Goal: Task Accomplishment & Management: Use online tool/utility

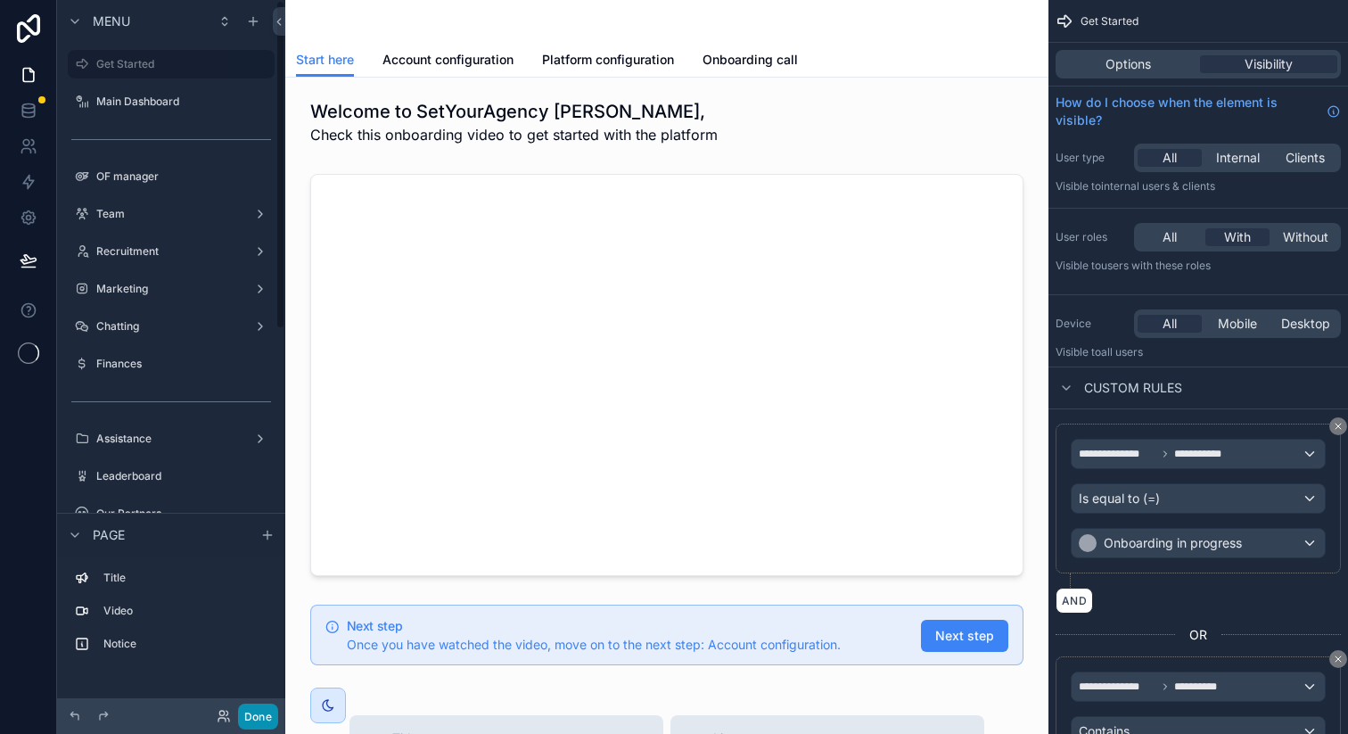
click at [257, 719] on button "Done" at bounding box center [258, 716] width 40 height 26
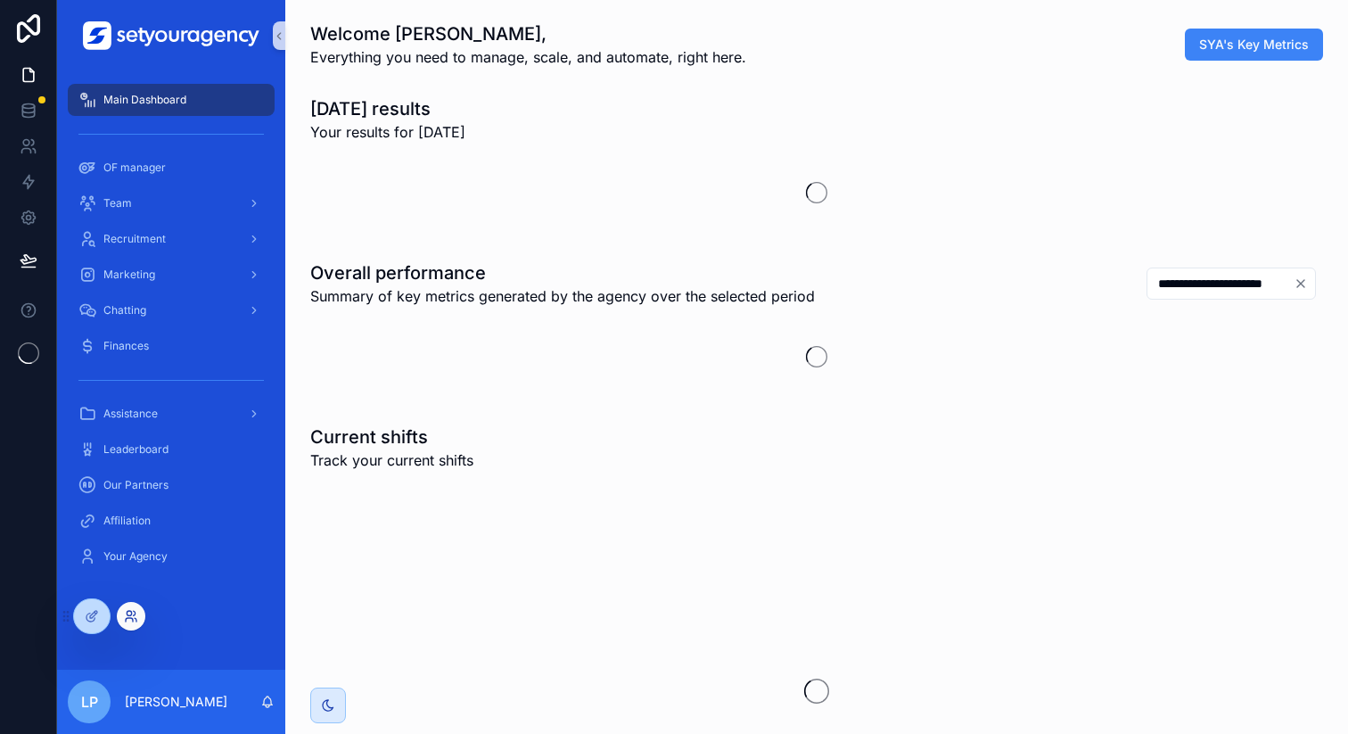
click at [128, 614] on icon at bounding box center [131, 616] width 14 height 14
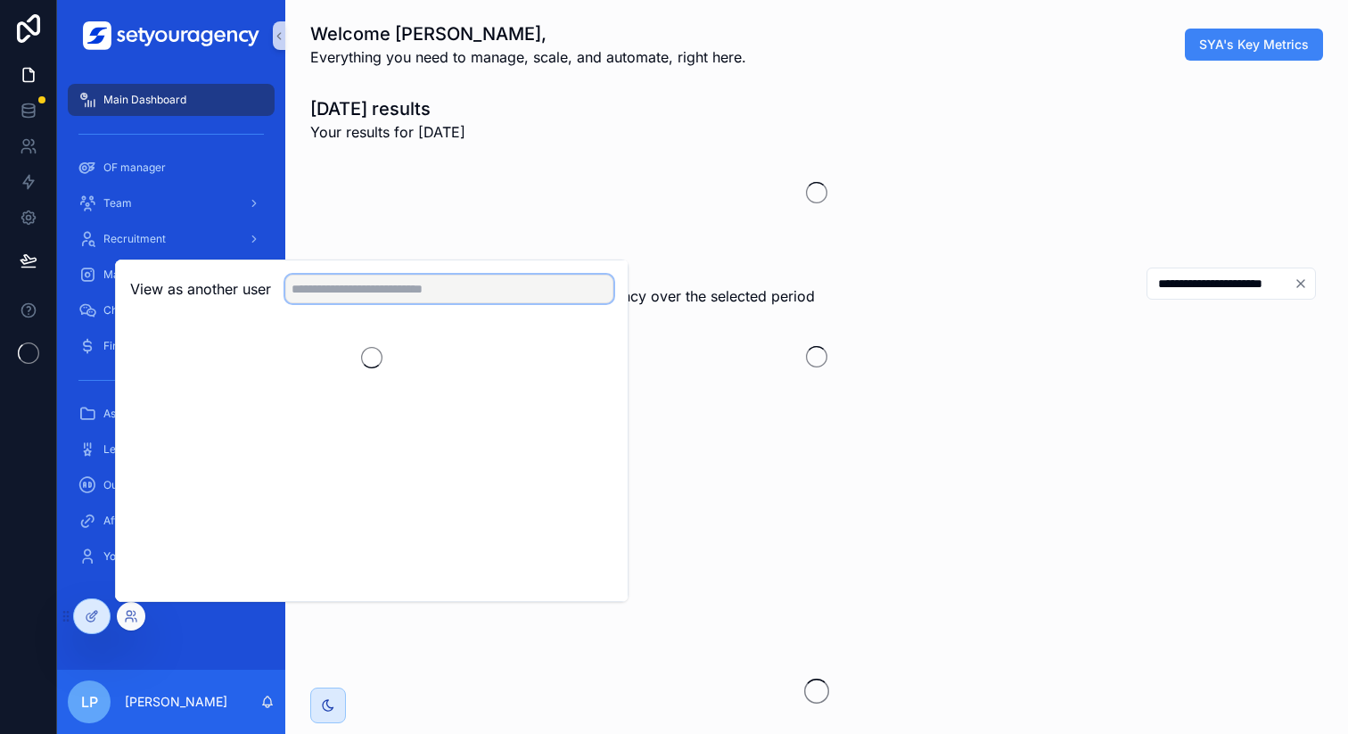
click at [413, 291] on input "text" at bounding box center [449, 289] width 328 height 29
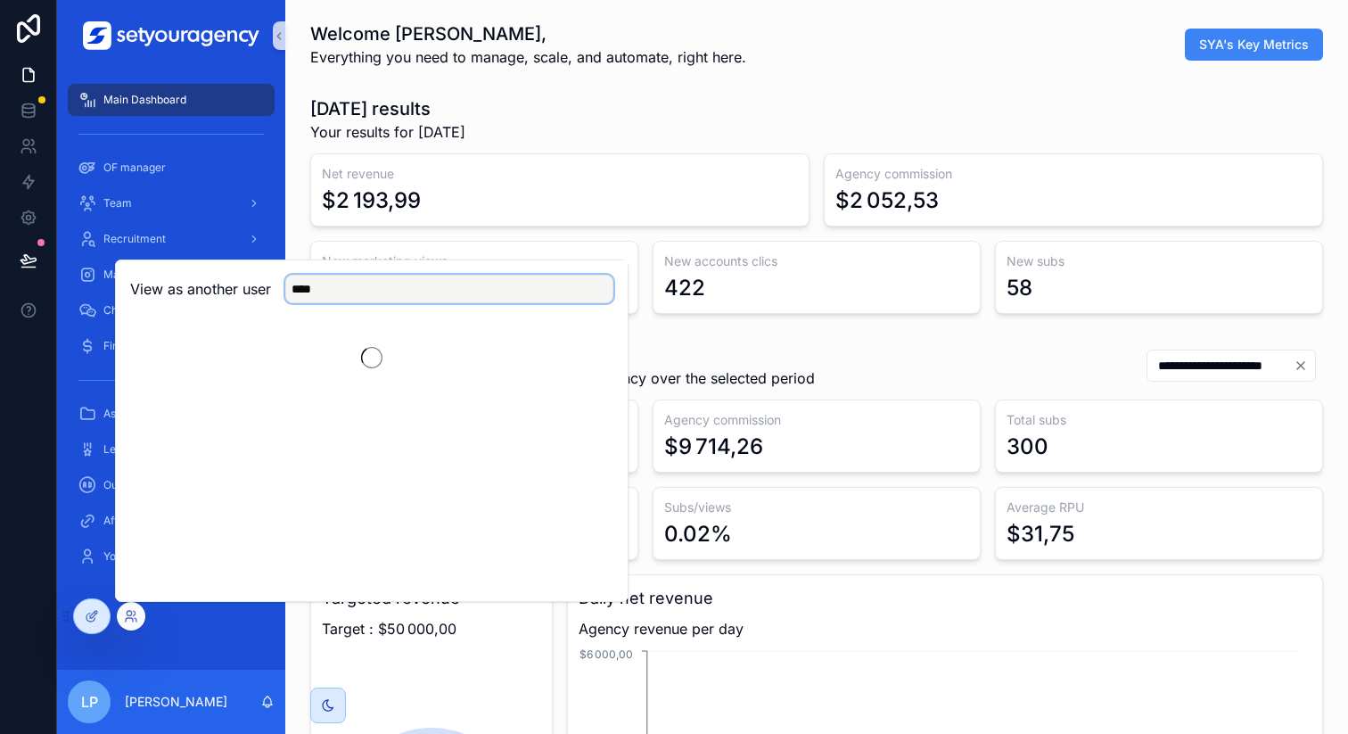
scroll to position [0, 6046]
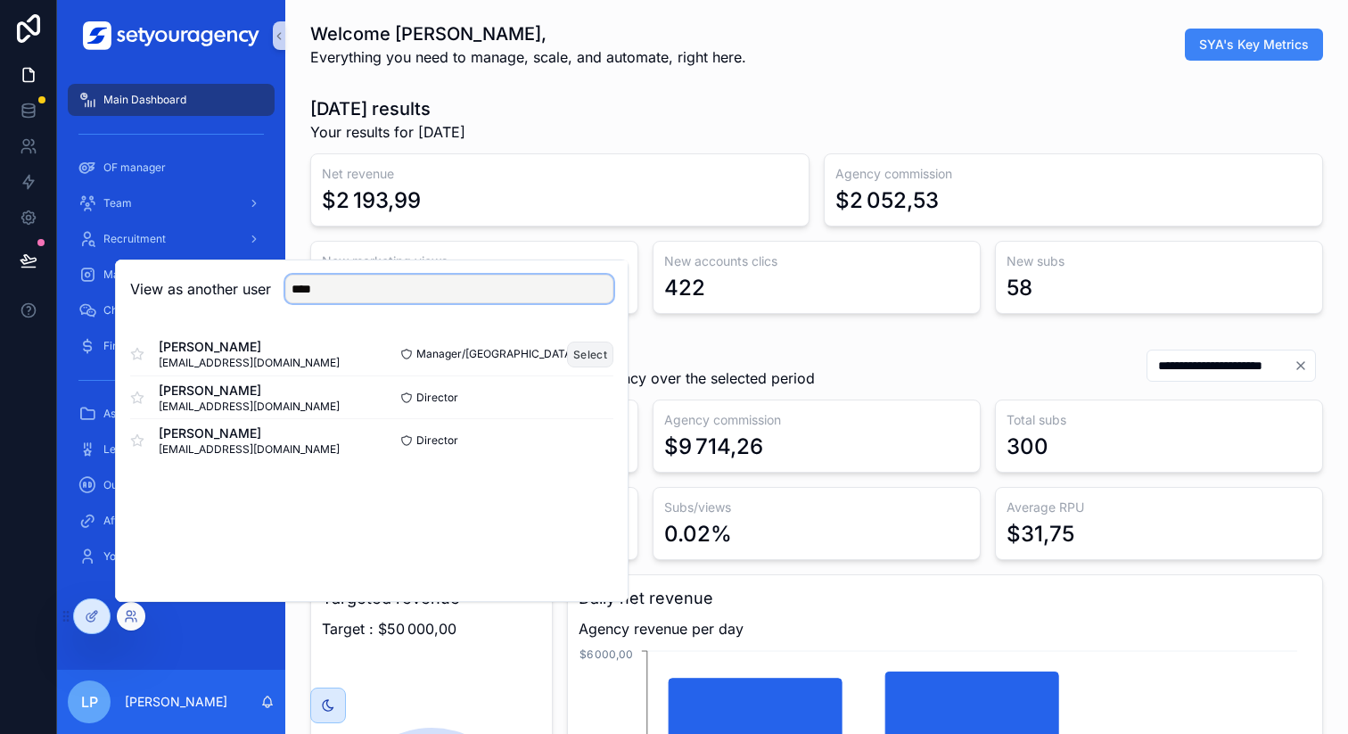
type input "****"
click at [599, 347] on button "Select" at bounding box center [590, 354] width 46 height 26
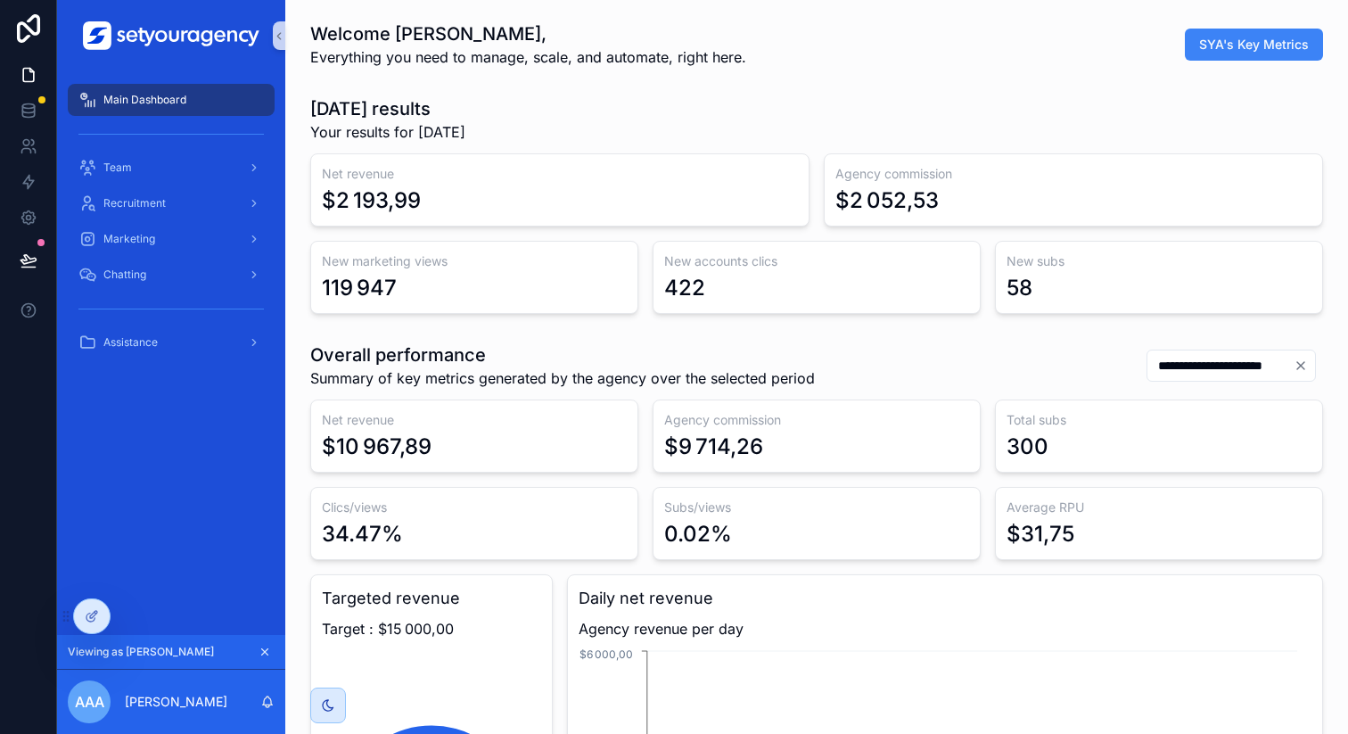
scroll to position [0, 6046]
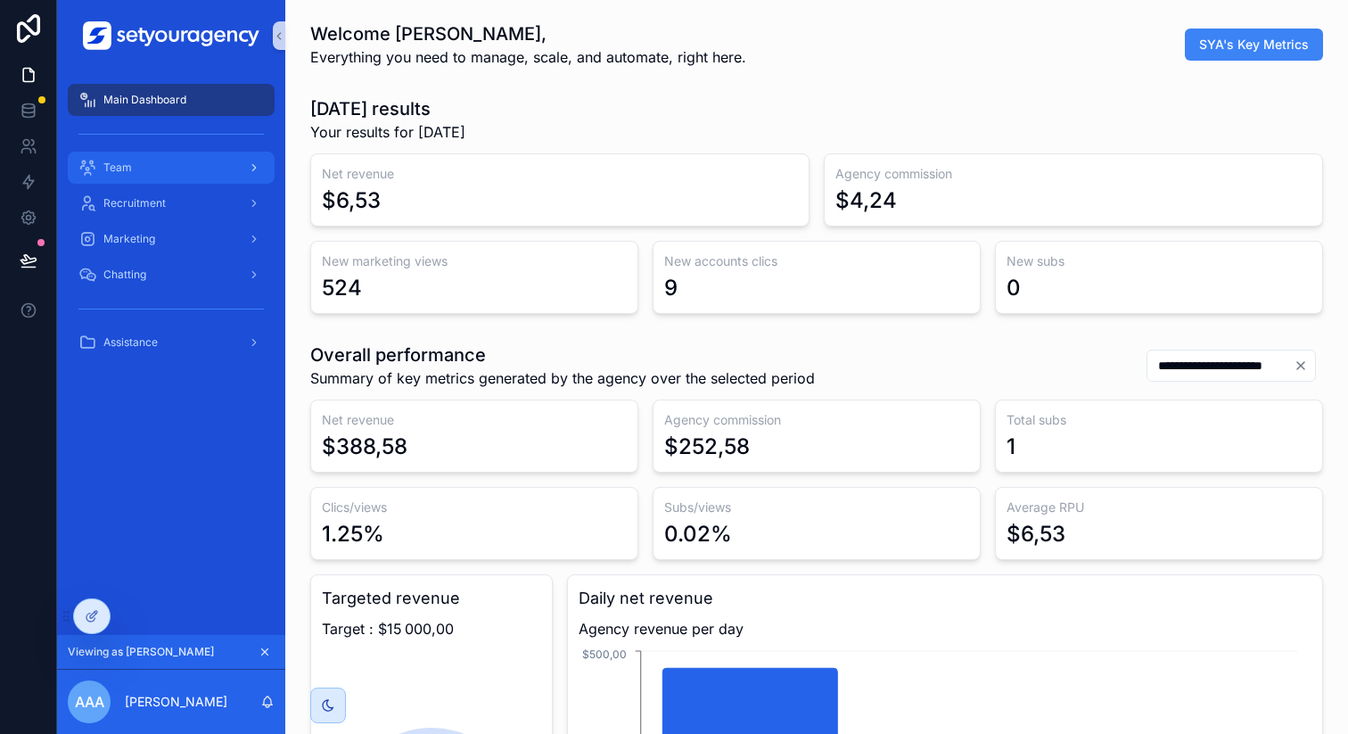
click at [176, 167] on div "Team" at bounding box center [170, 167] width 185 height 29
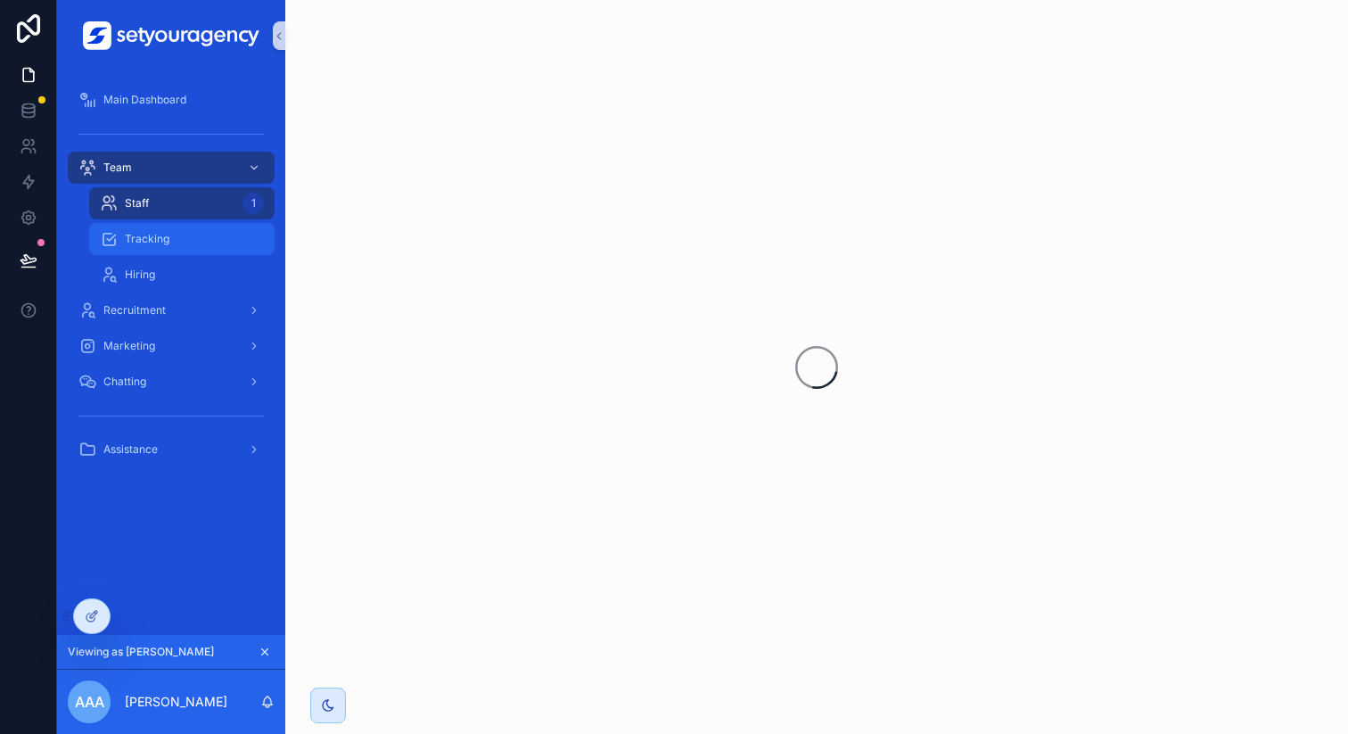
click at [163, 245] on span "Tracking" at bounding box center [147, 239] width 45 height 14
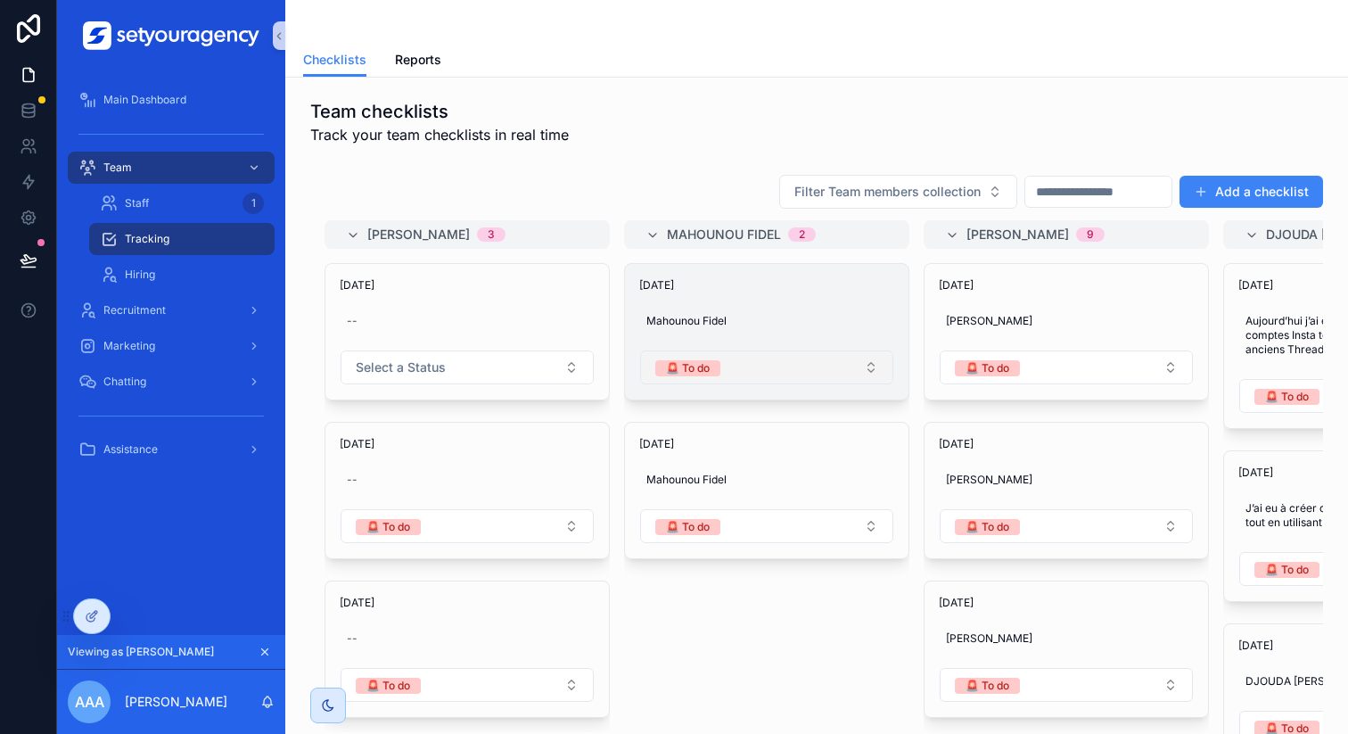
click at [723, 360] on button "🚨 To do" at bounding box center [766, 367] width 253 height 34
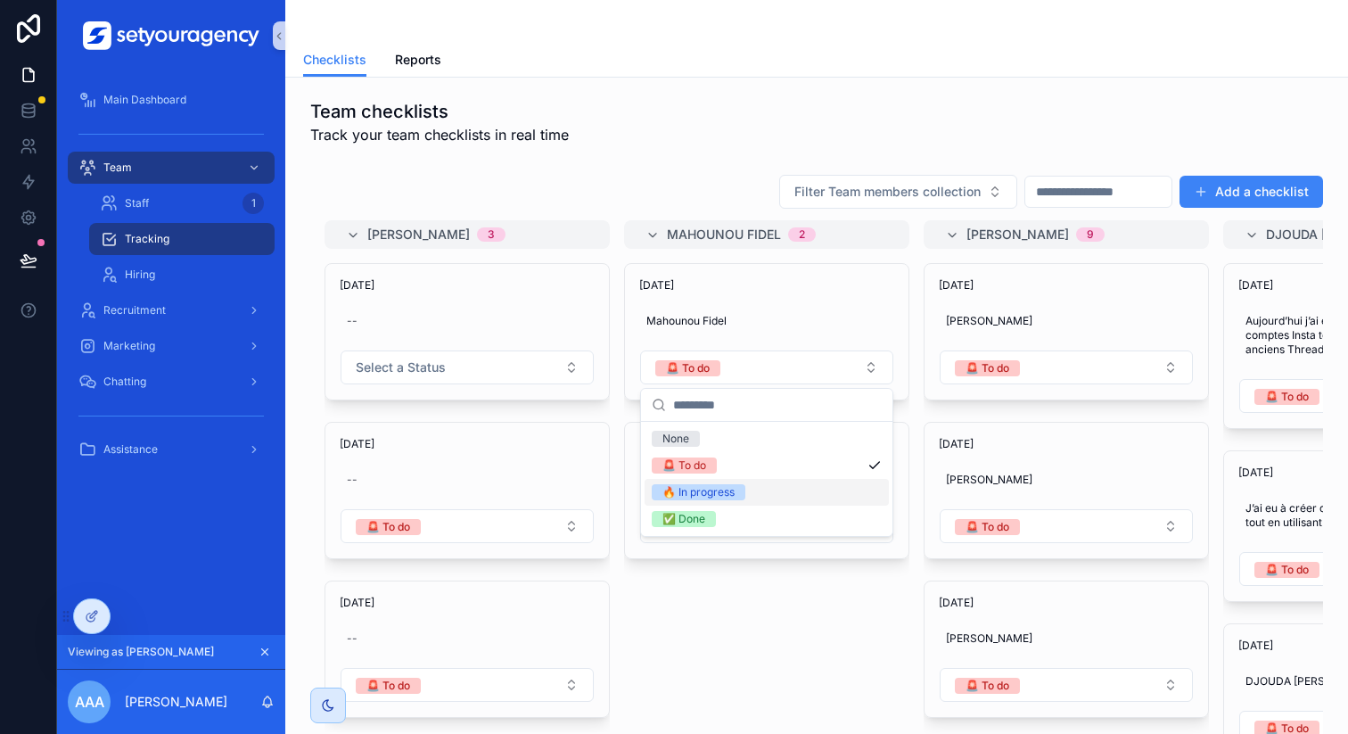
click at [727, 486] on div "🔥 In progress" at bounding box center [698, 492] width 72 height 16
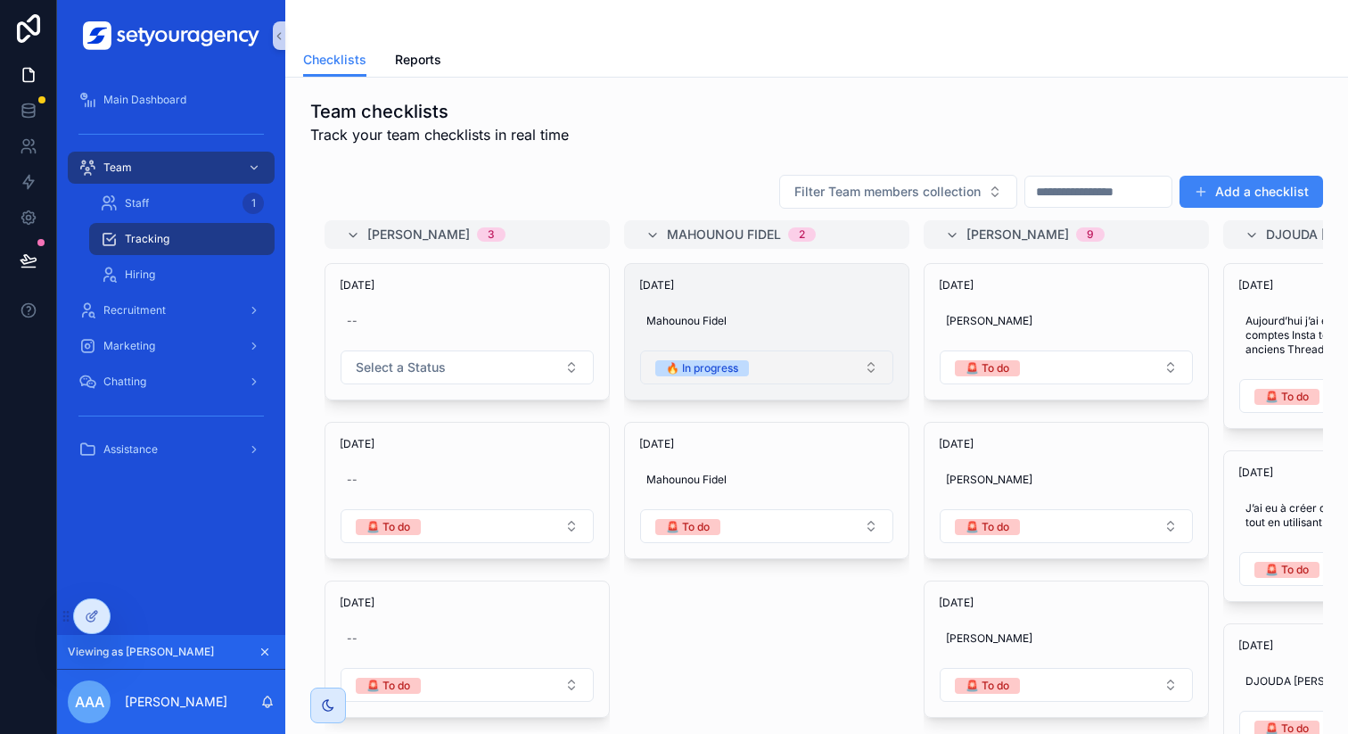
click at [747, 375] on span "🔥 In progress" at bounding box center [702, 367] width 94 height 18
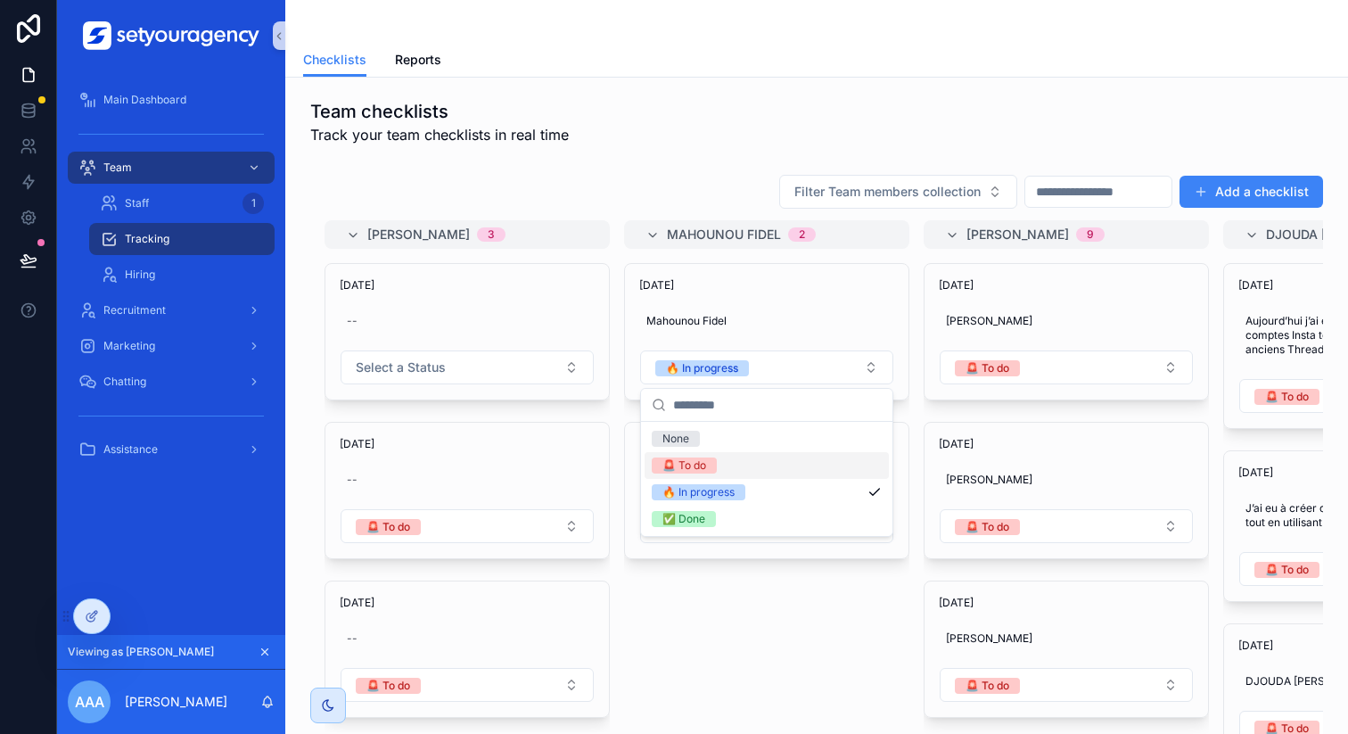
click at [702, 470] on div "🚨 To do" at bounding box center [684, 465] width 44 height 16
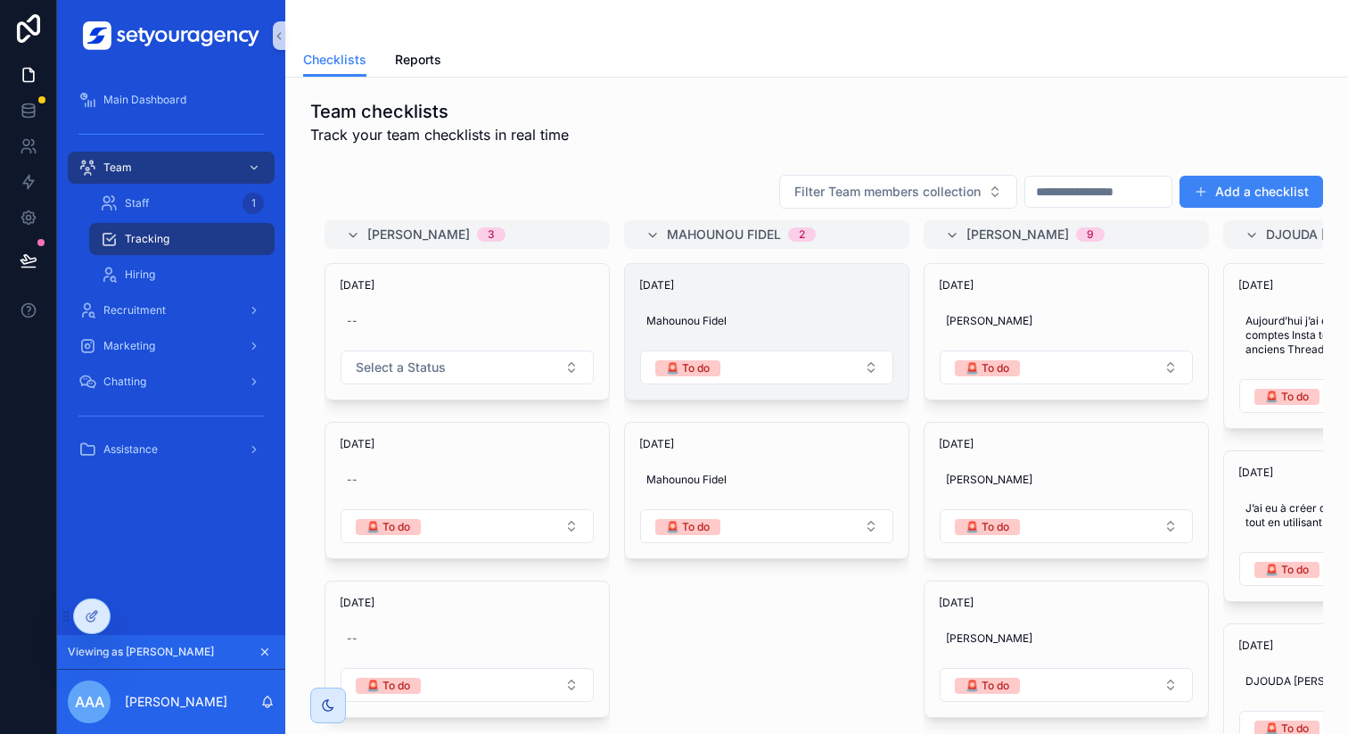
click at [781, 314] on span "Mahounou Fidel" at bounding box center [766, 321] width 241 height 14
click at [819, 292] on div "[DATE] Mahounou [PERSON_NAME] 🚨 To do" at bounding box center [766, 331] width 283 height 135
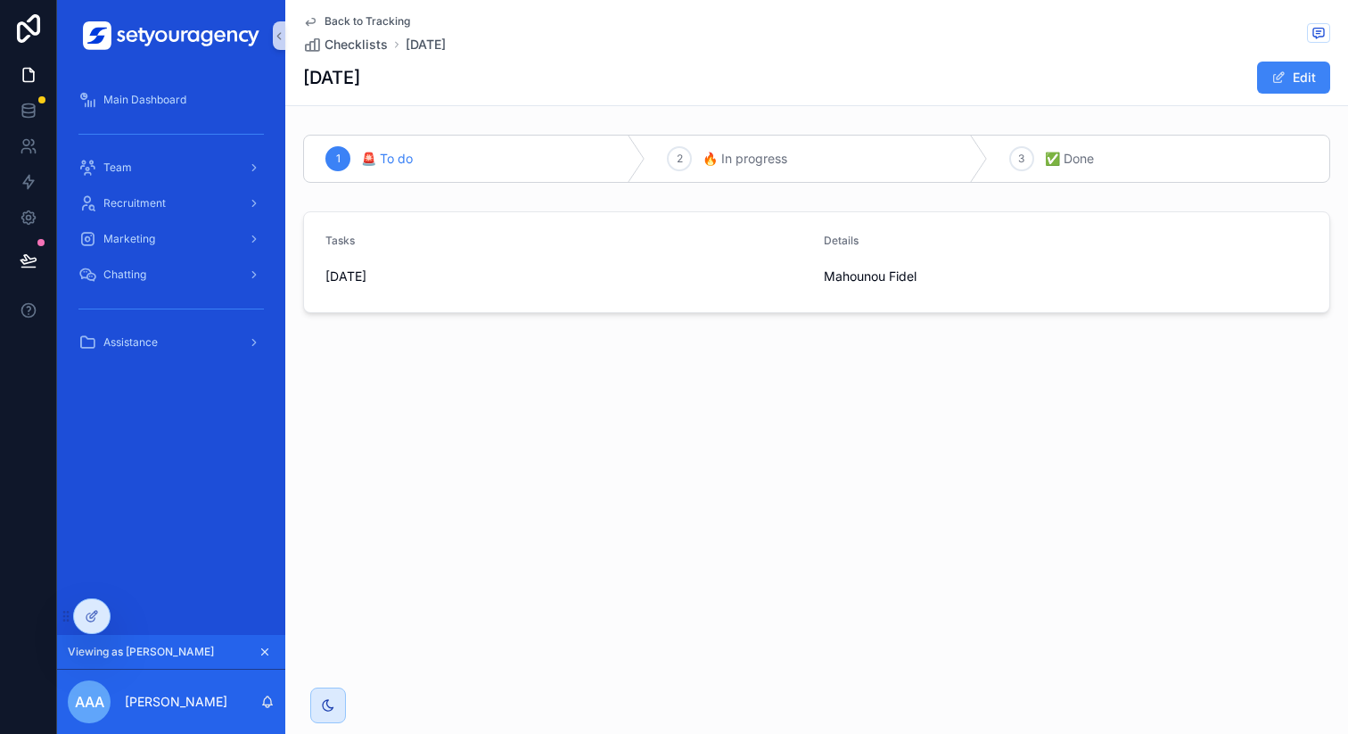
click at [341, 22] on span "Back to Tracking" at bounding box center [367, 21] width 86 height 14
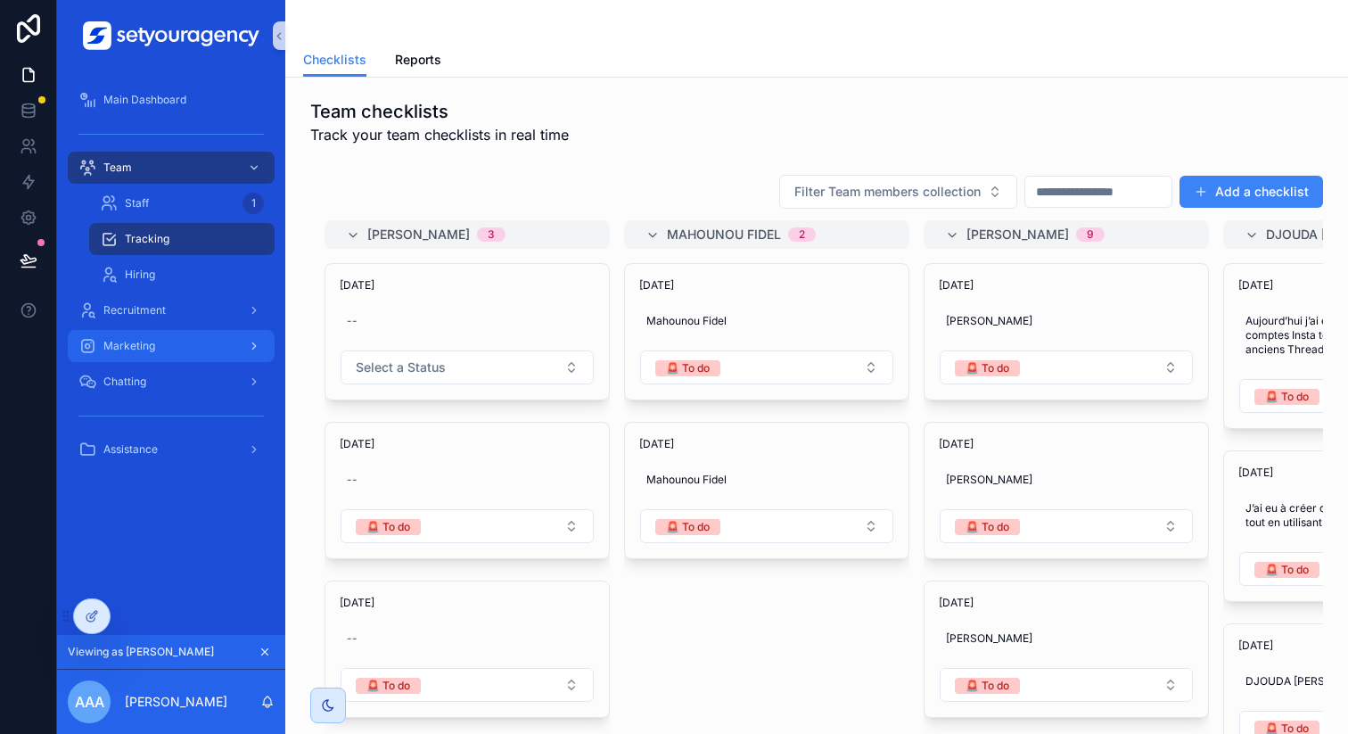
click at [179, 349] on div "Marketing" at bounding box center [170, 346] width 185 height 29
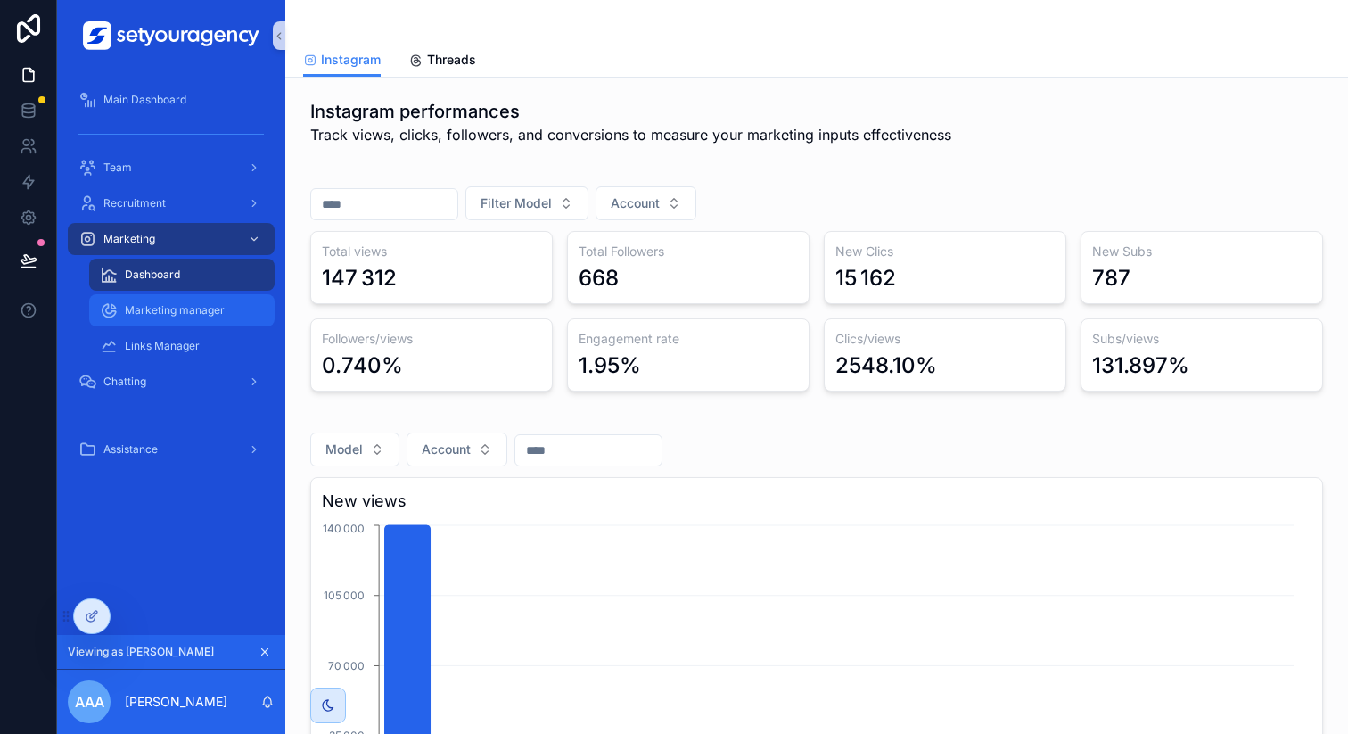
click at [178, 309] on span "Marketing manager" at bounding box center [175, 310] width 100 height 14
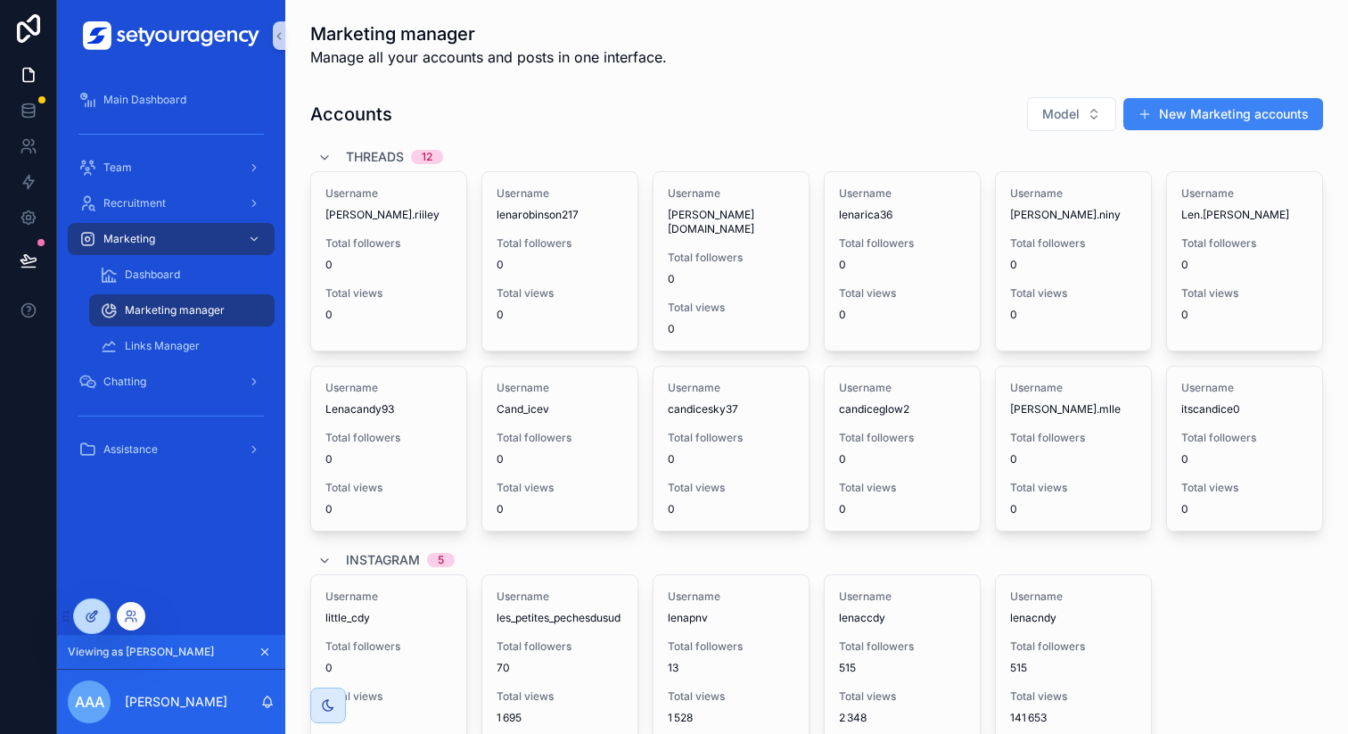
click at [98, 617] on icon at bounding box center [92, 616] width 14 height 14
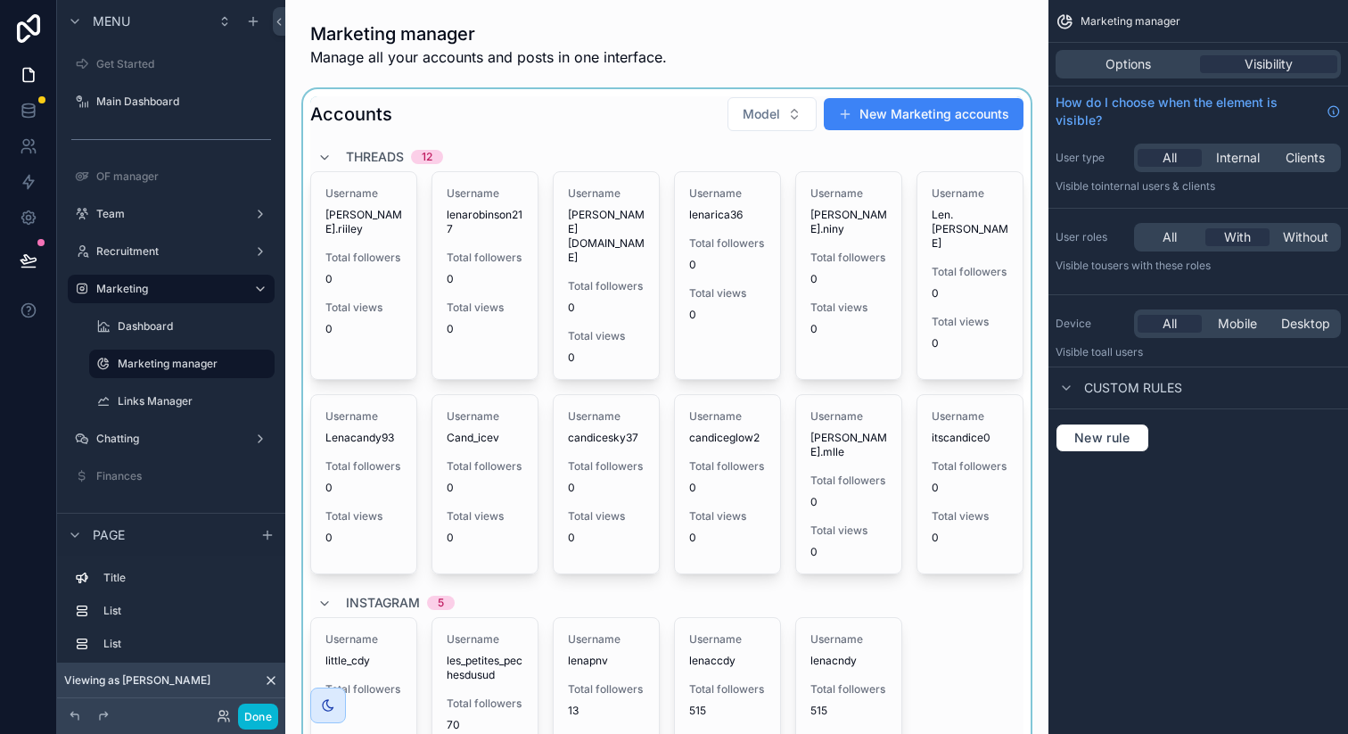
click at [629, 278] on div "scrollable content" at bounding box center [667, 446] width 735 height 715
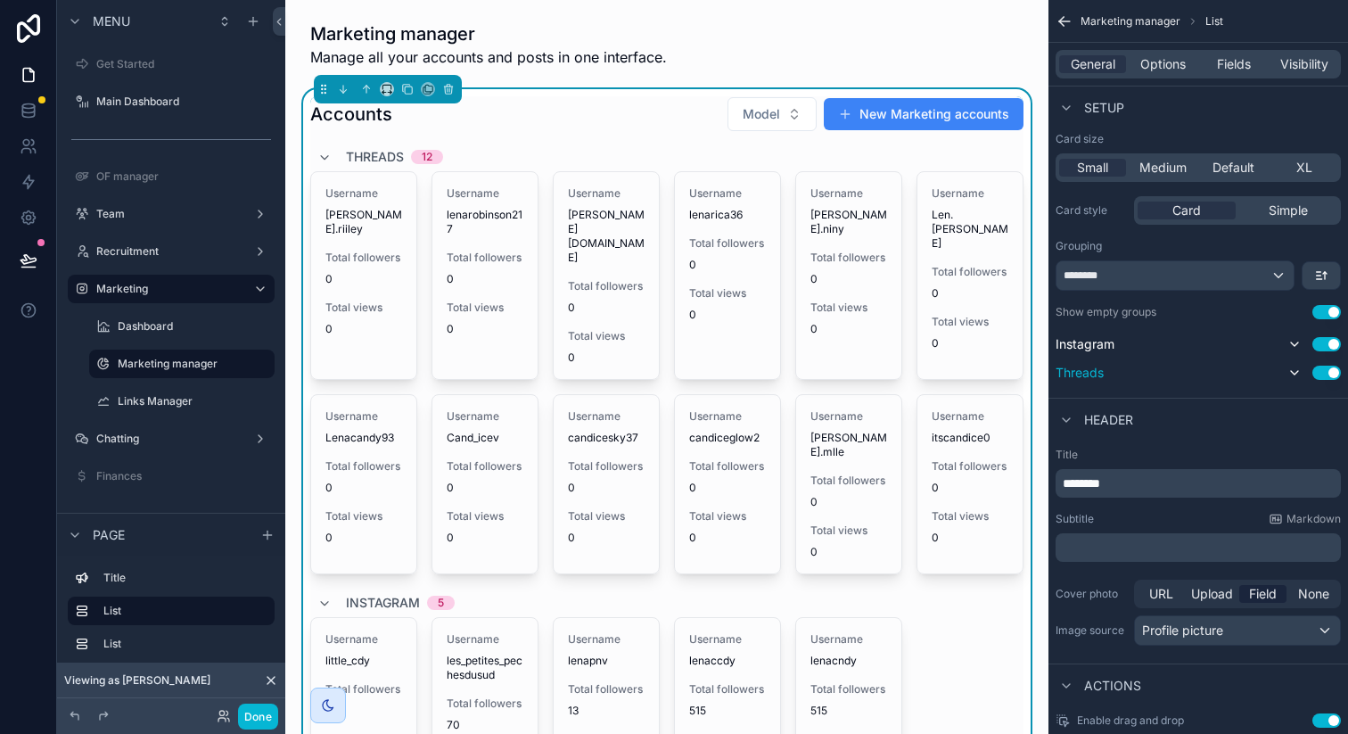
scroll to position [483, 0]
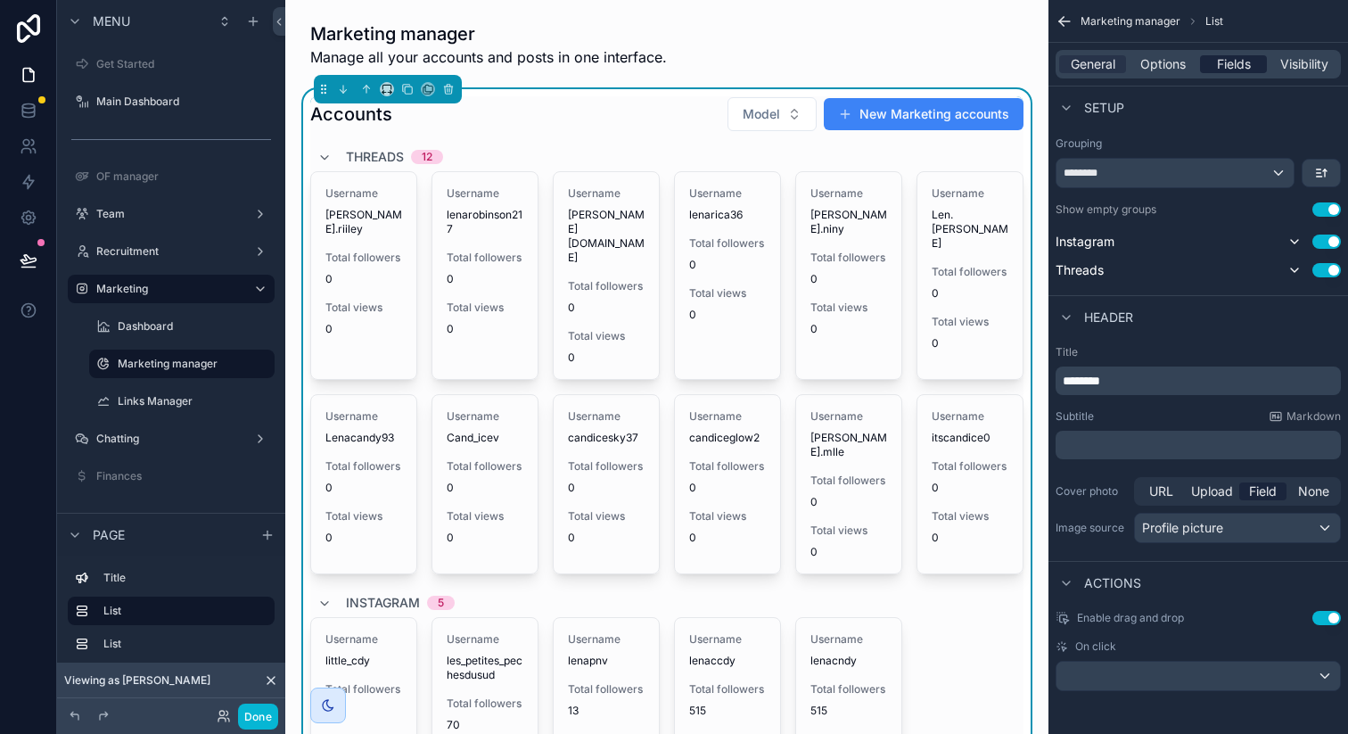
click at [1252, 69] on div "Fields" at bounding box center [1233, 64] width 67 height 18
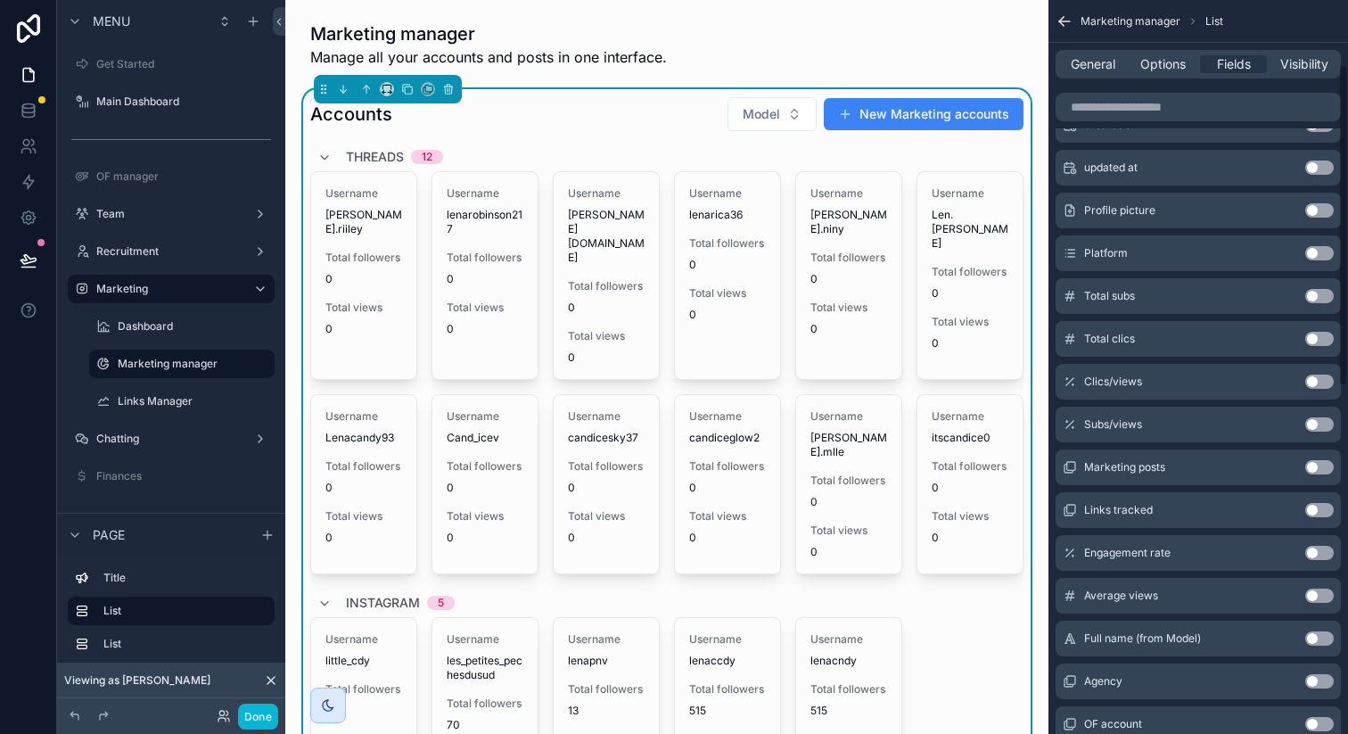
scroll to position [0, 0]
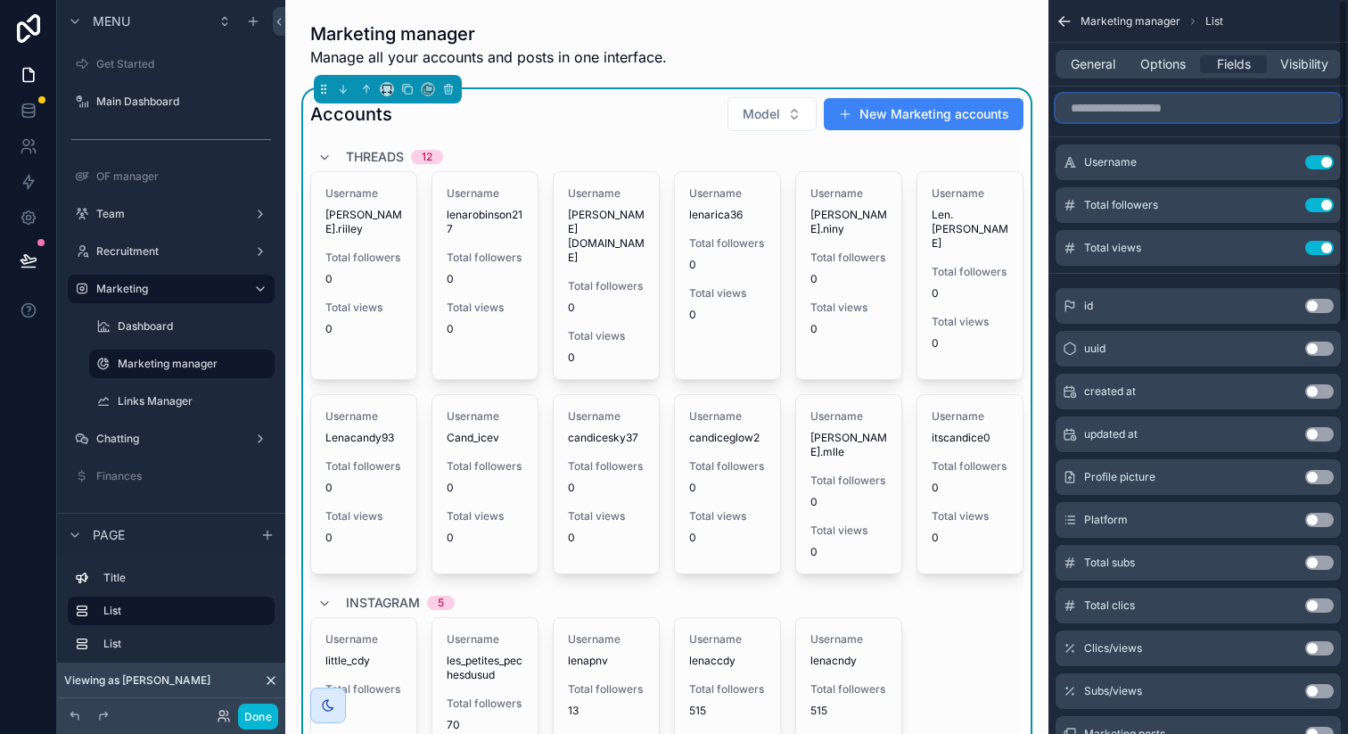
click at [1154, 111] on input "scrollable content" at bounding box center [1197, 108] width 285 height 29
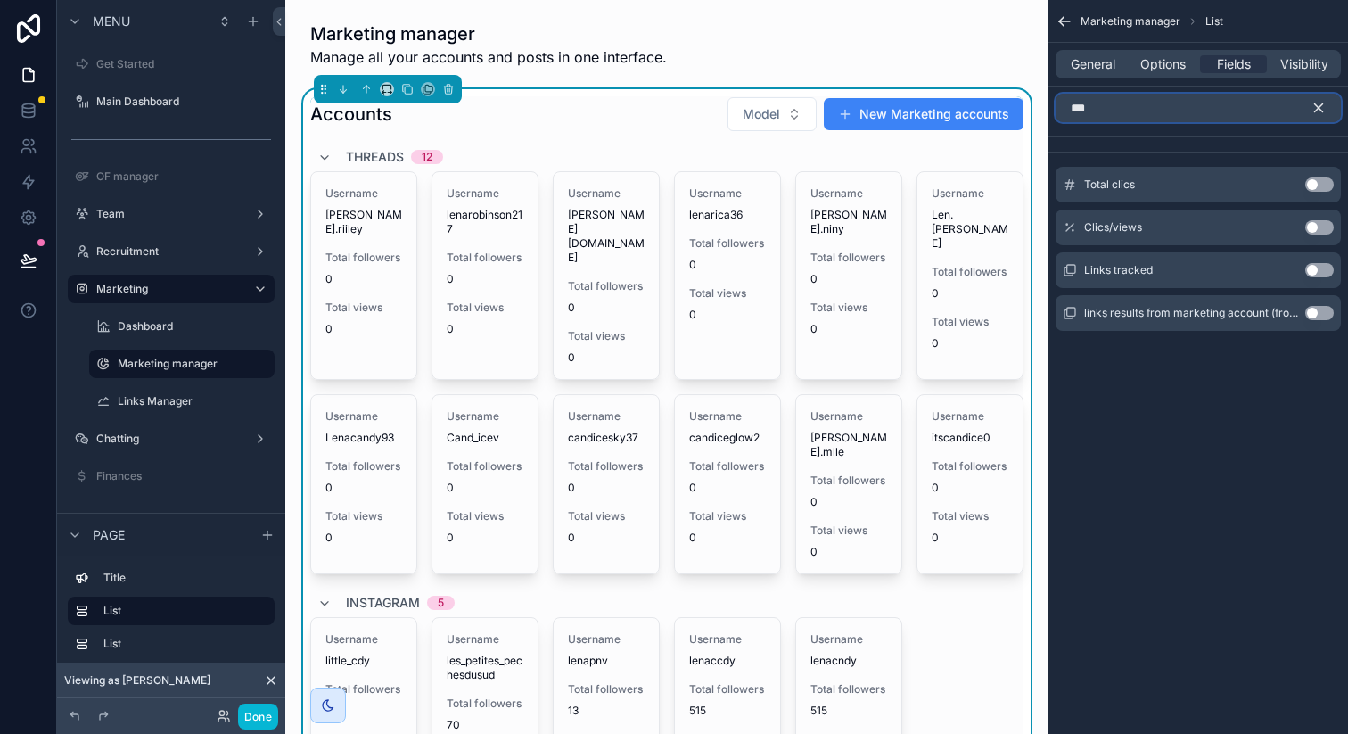
type input "****"
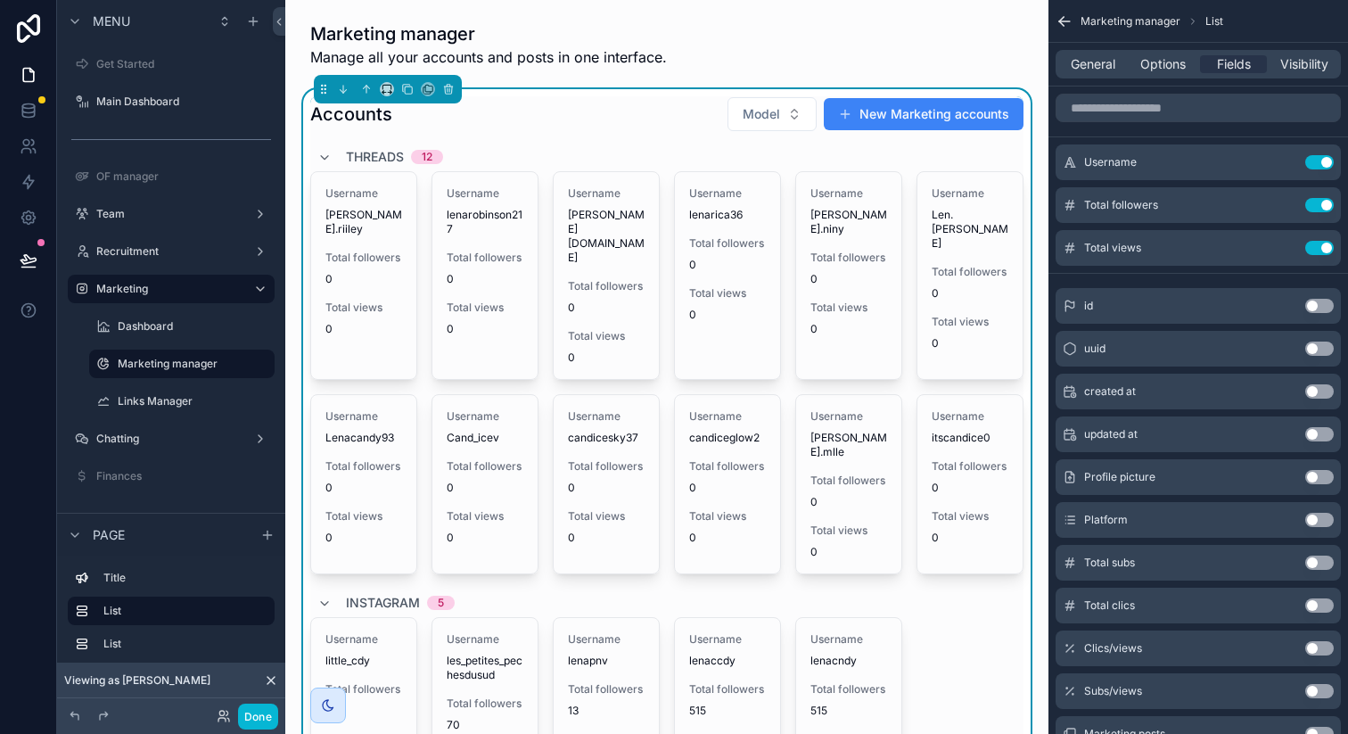
click at [1274, 33] on div "Marketing manager List" at bounding box center [1198, 21] width 300 height 43
click at [1282, 207] on icon "scrollable content" at bounding box center [1285, 203] width 7 height 7
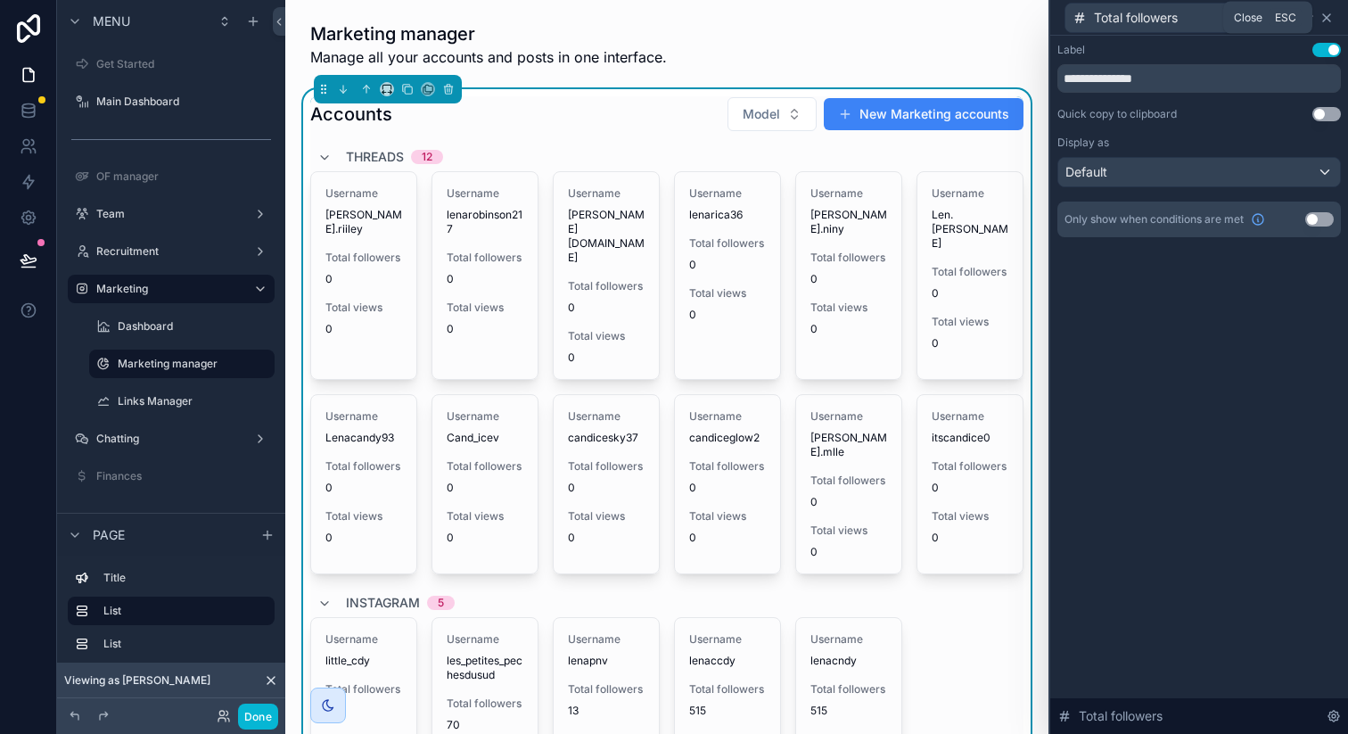
click at [1326, 16] on icon at bounding box center [1326, 17] width 7 height 7
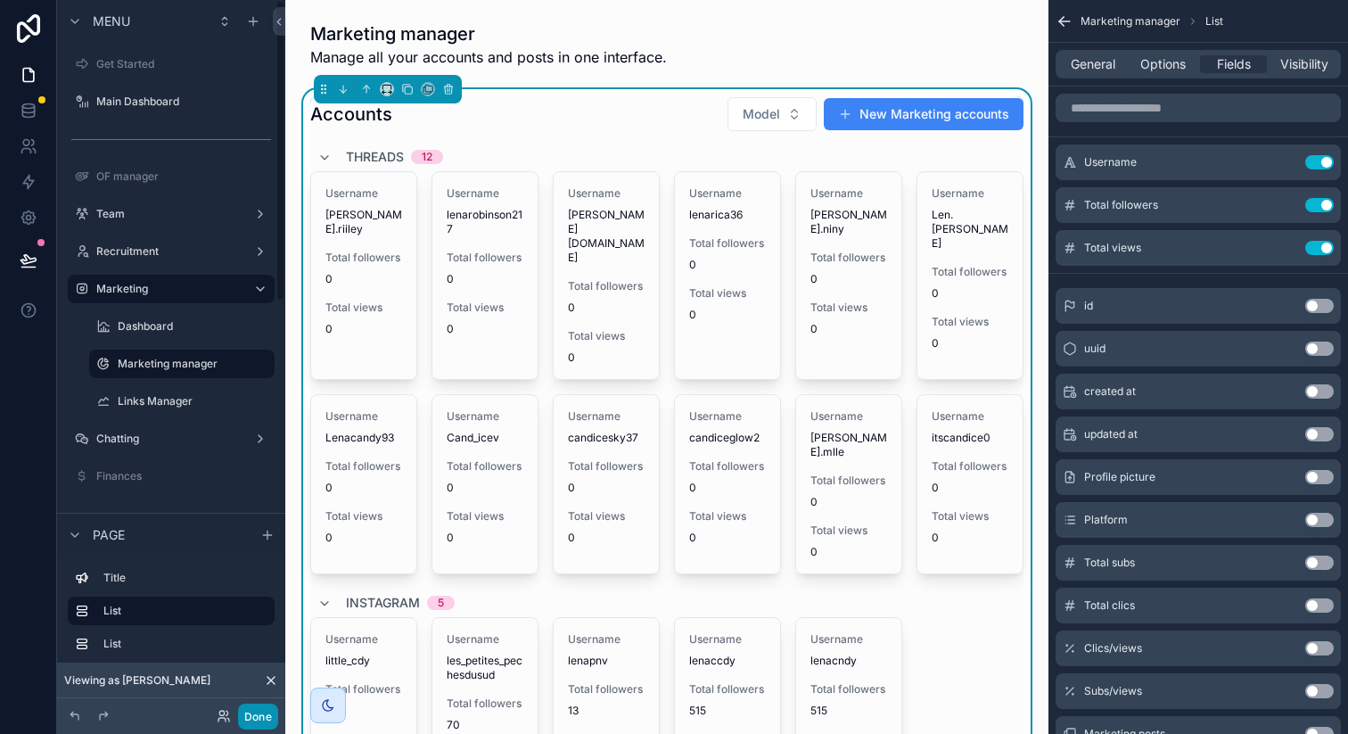
click at [255, 712] on button "Done" at bounding box center [258, 716] width 40 height 26
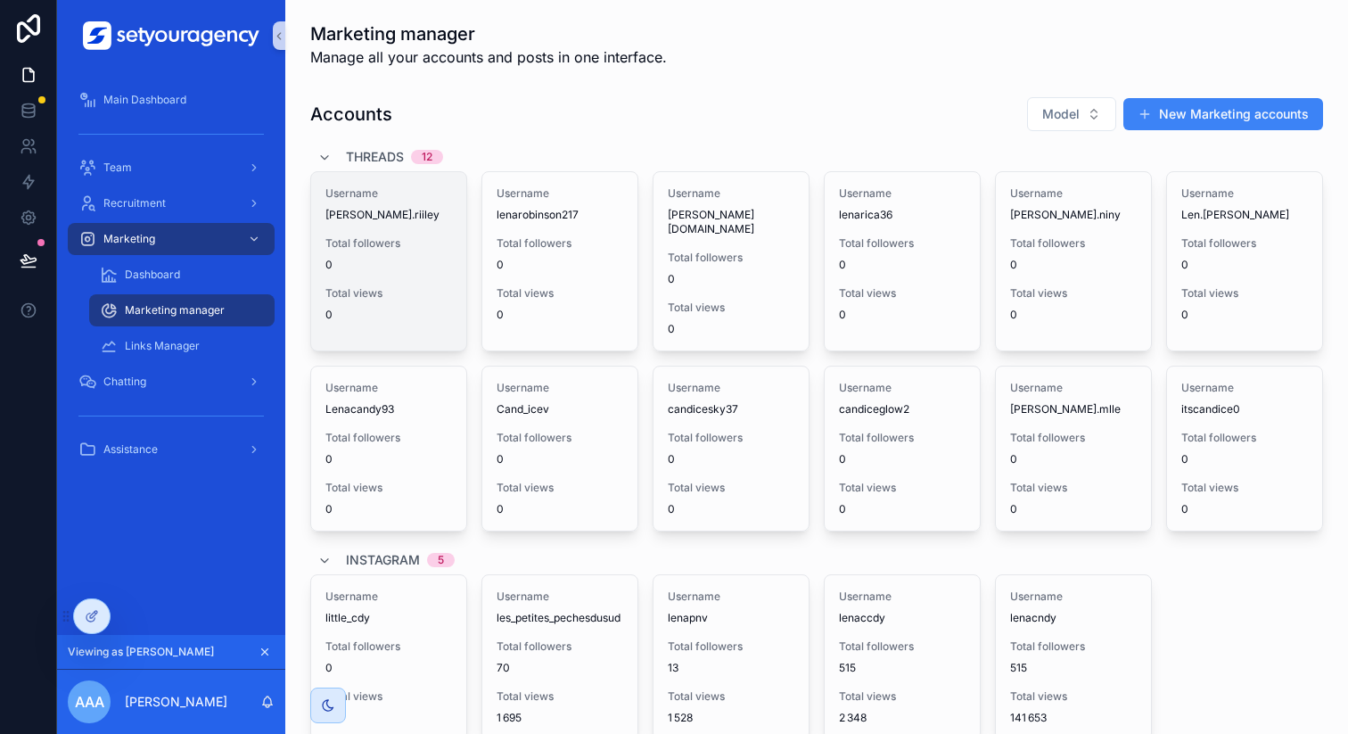
click at [433, 265] on span "0" at bounding box center [388, 265] width 127 height 14
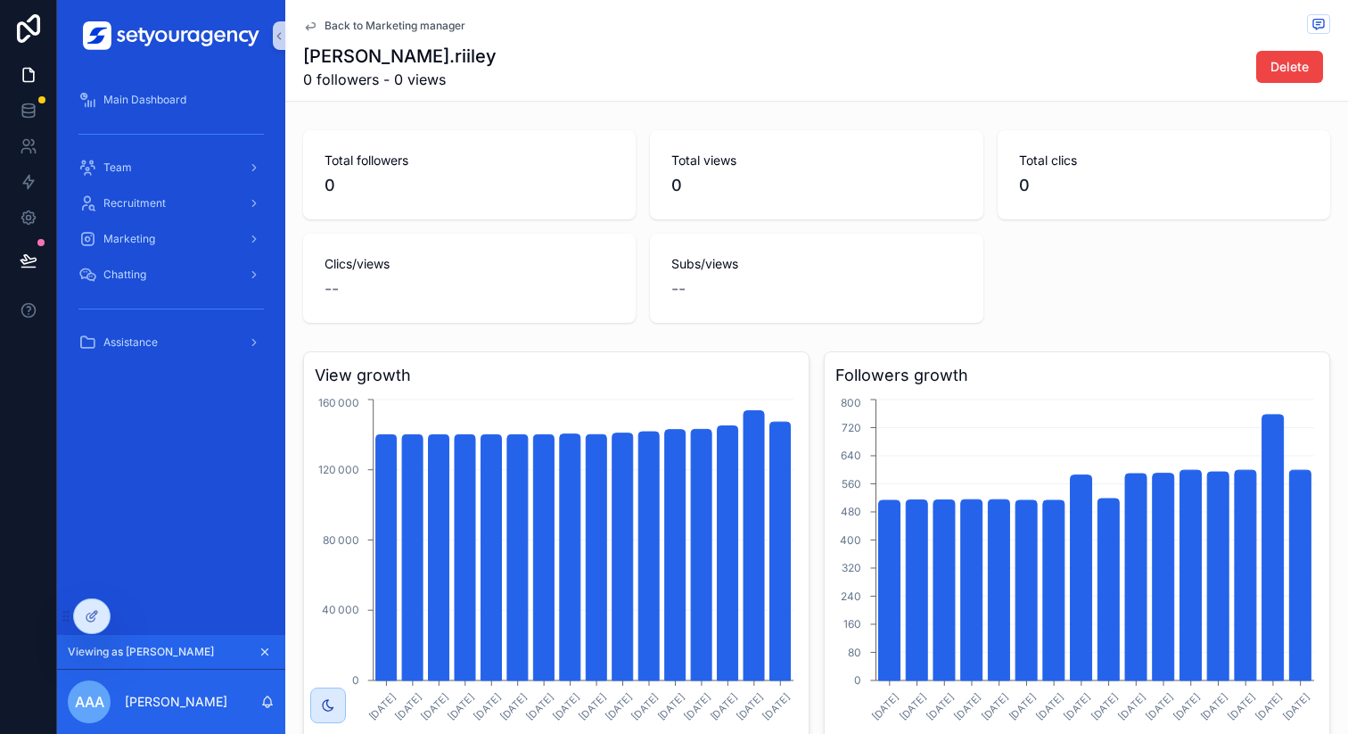
click at [401, 20] on span "Back to Marketing manager" at bounding box center [394, 26] width 141 height 14
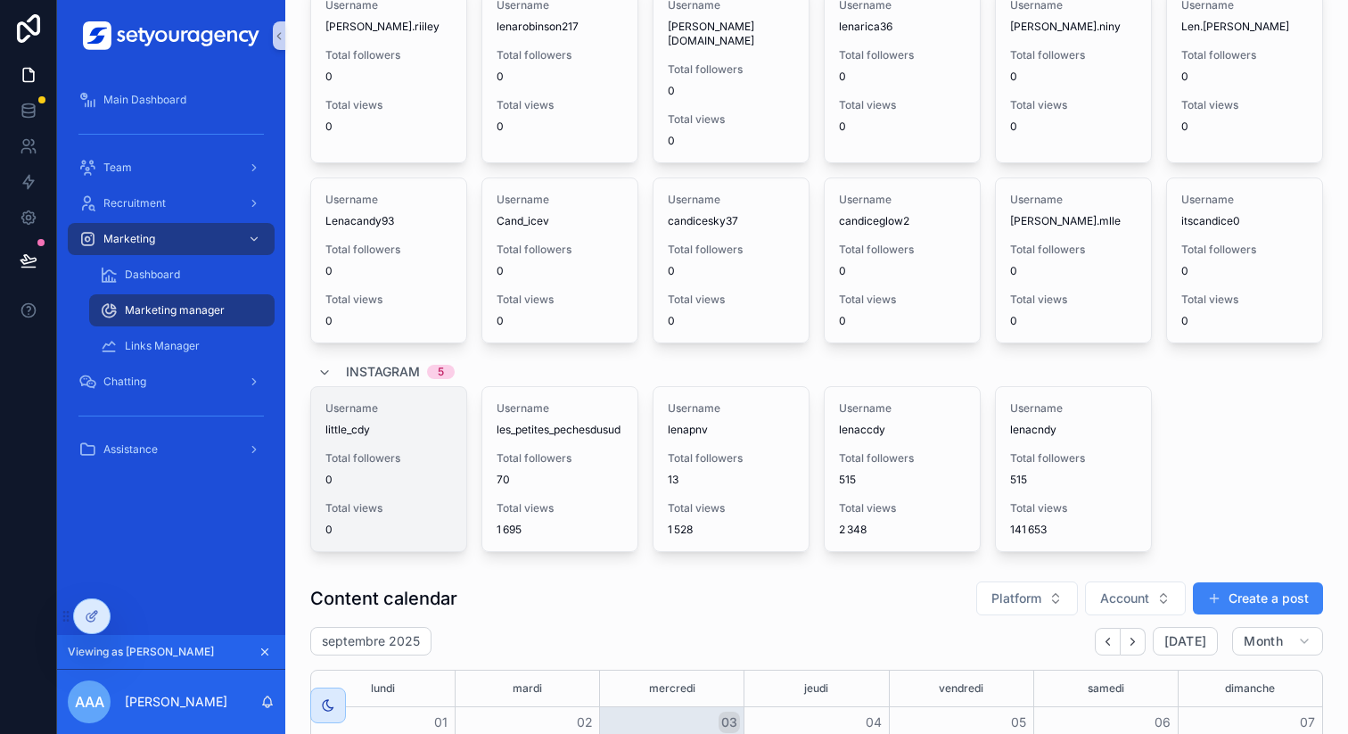
scroll to position [233, 0]
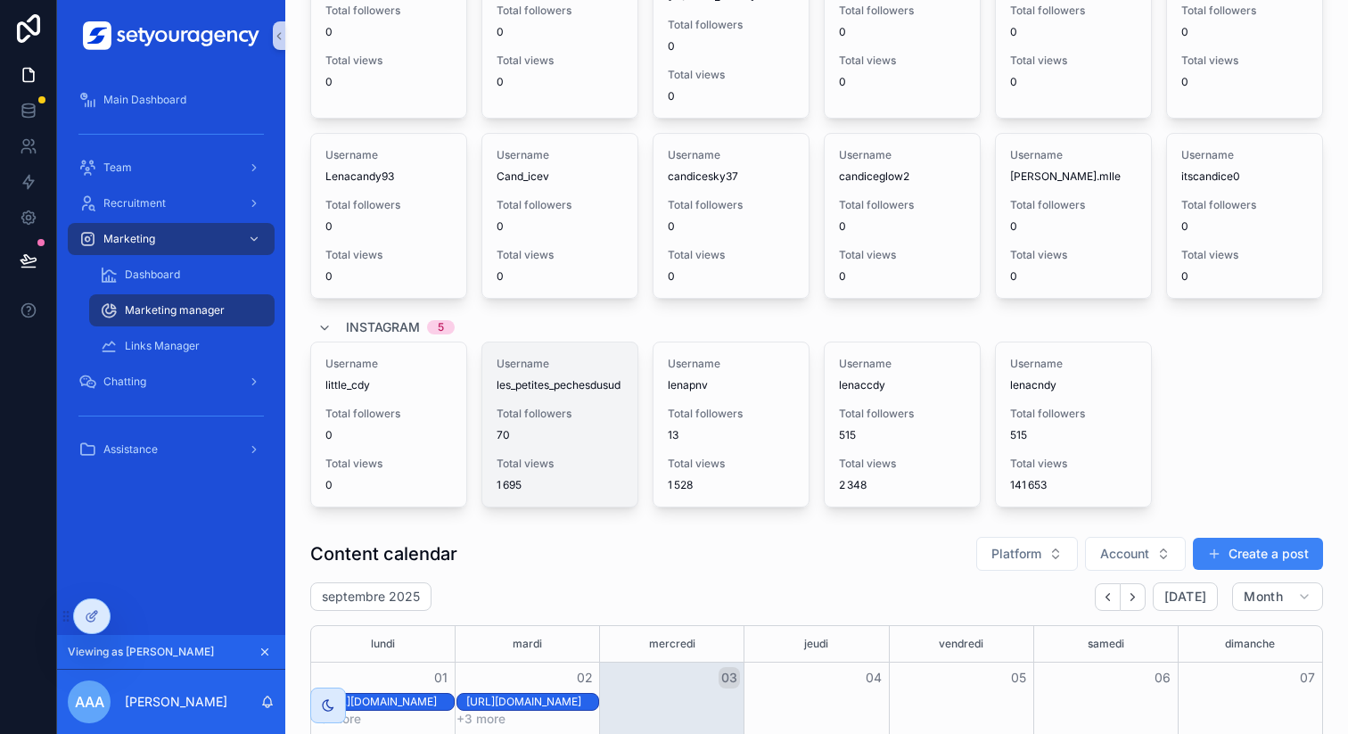
click at [582, 406] on span "Total followers" at bounding box center [560, 413] width 127 height 14
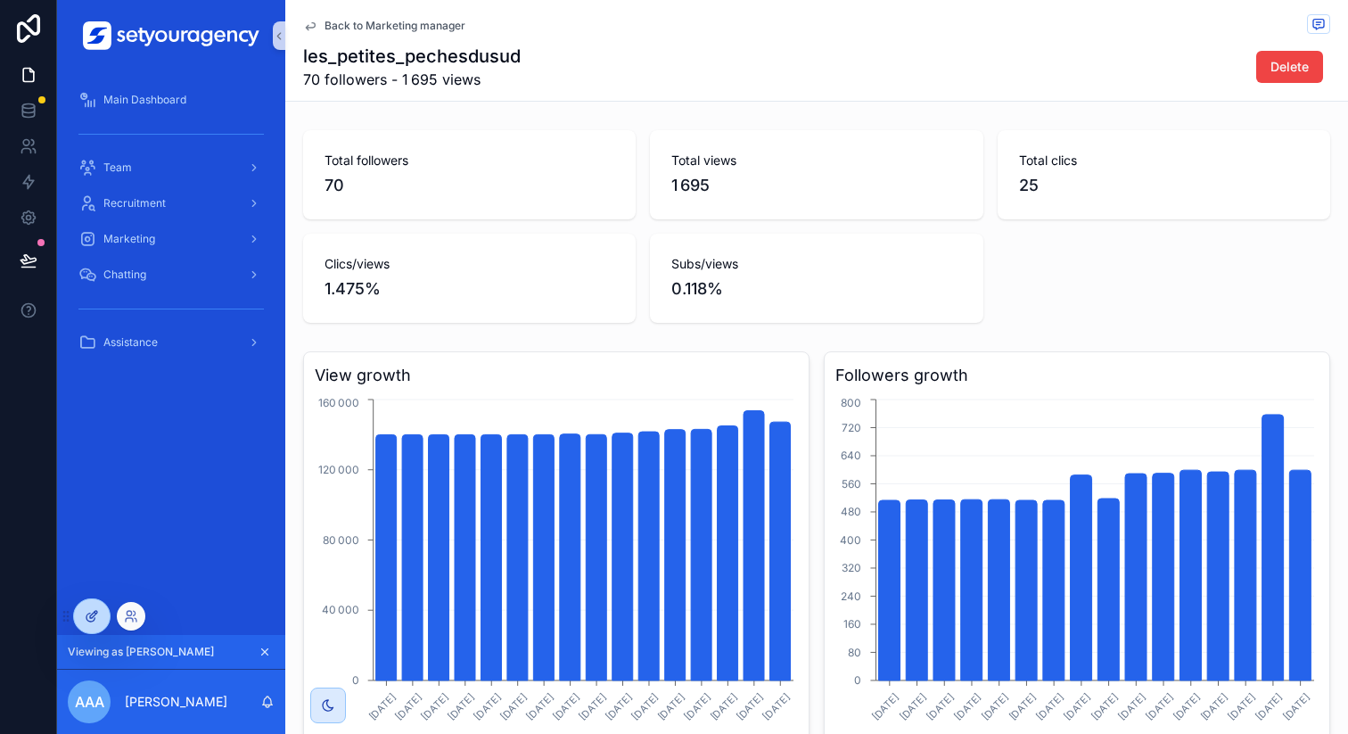
click at [86, 611] on icon at bounding box center [92, 616] width 14 height 14
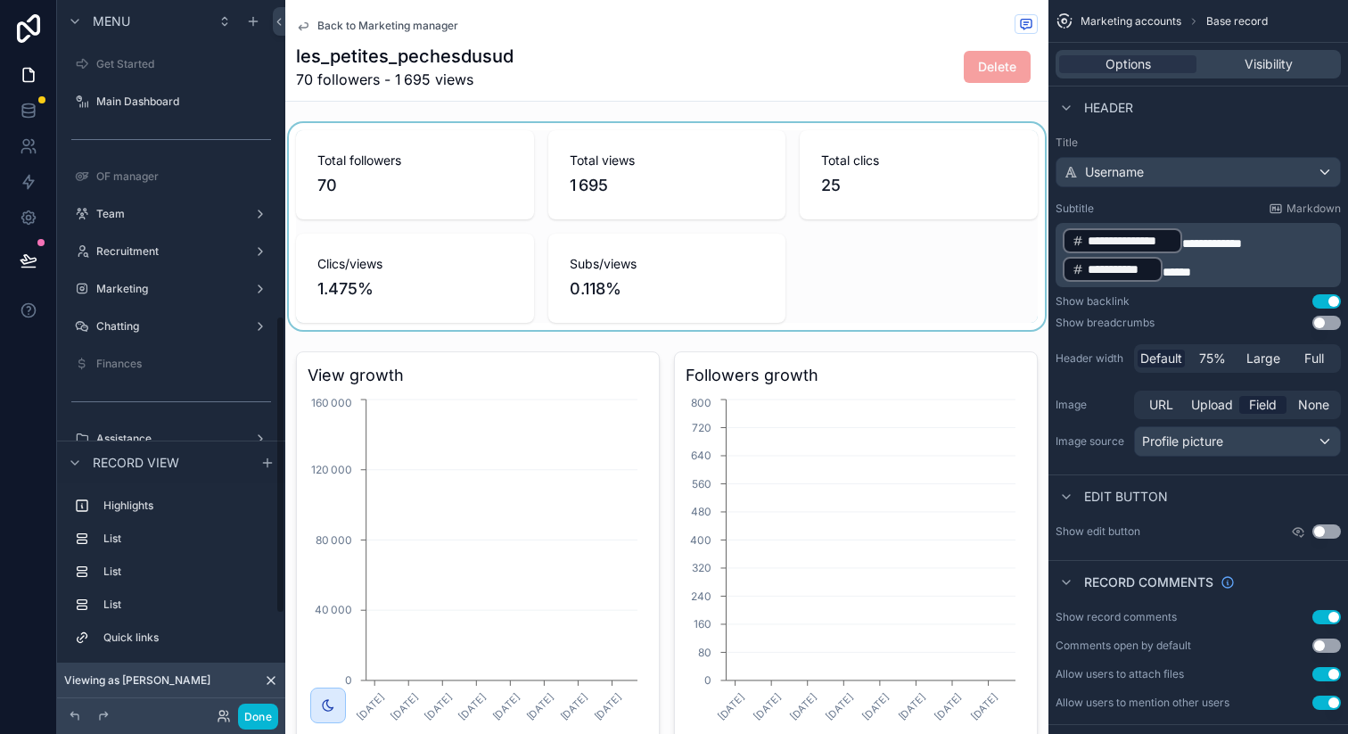
scroll to position [756, 0]
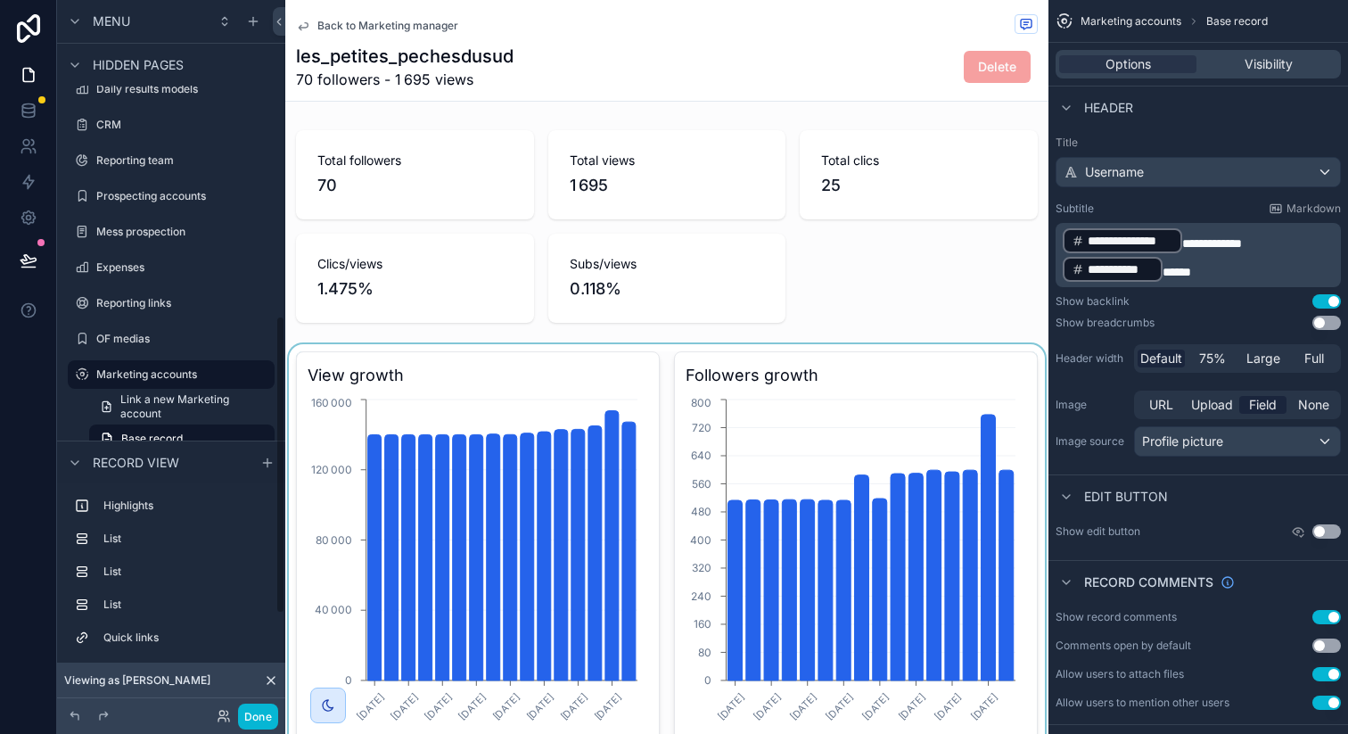
click at [640, 464] on div "scrollable content" at bounding box center [666, 550] width 763 height 412
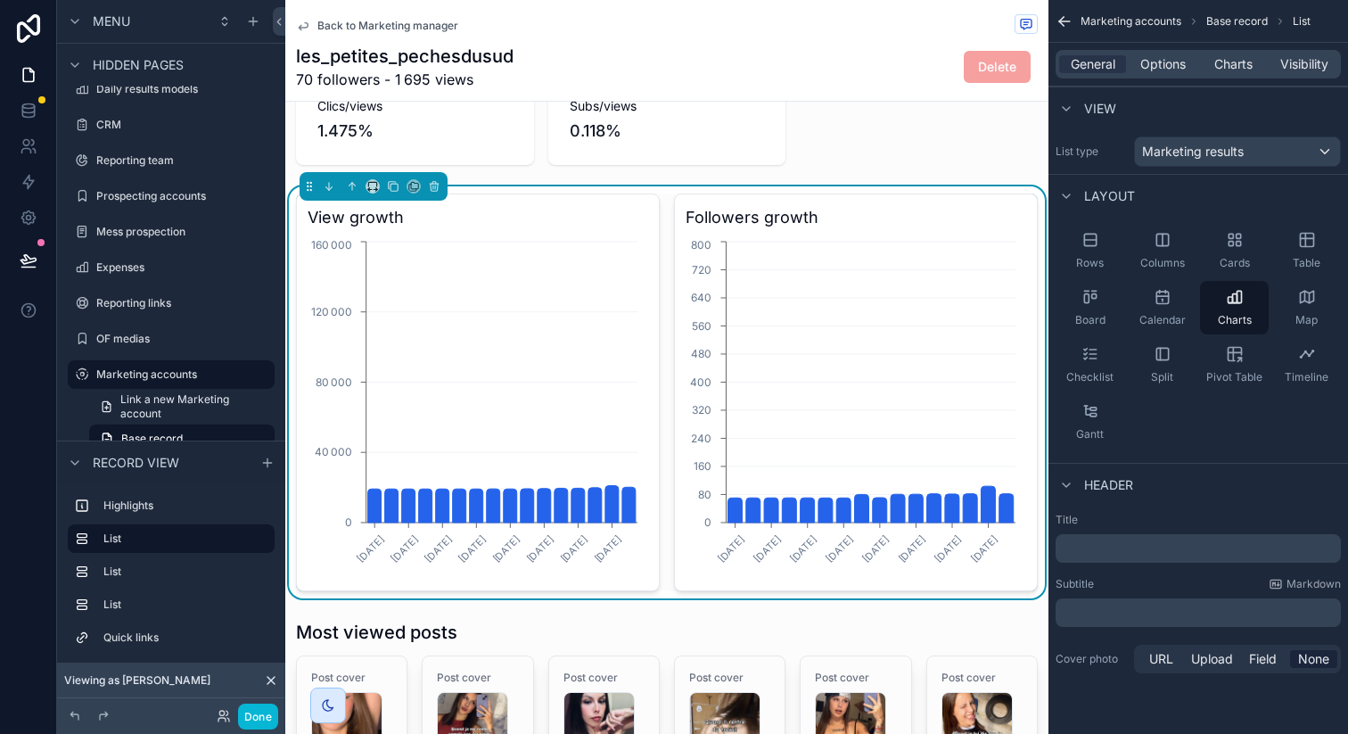
scroll to position [242, 0]
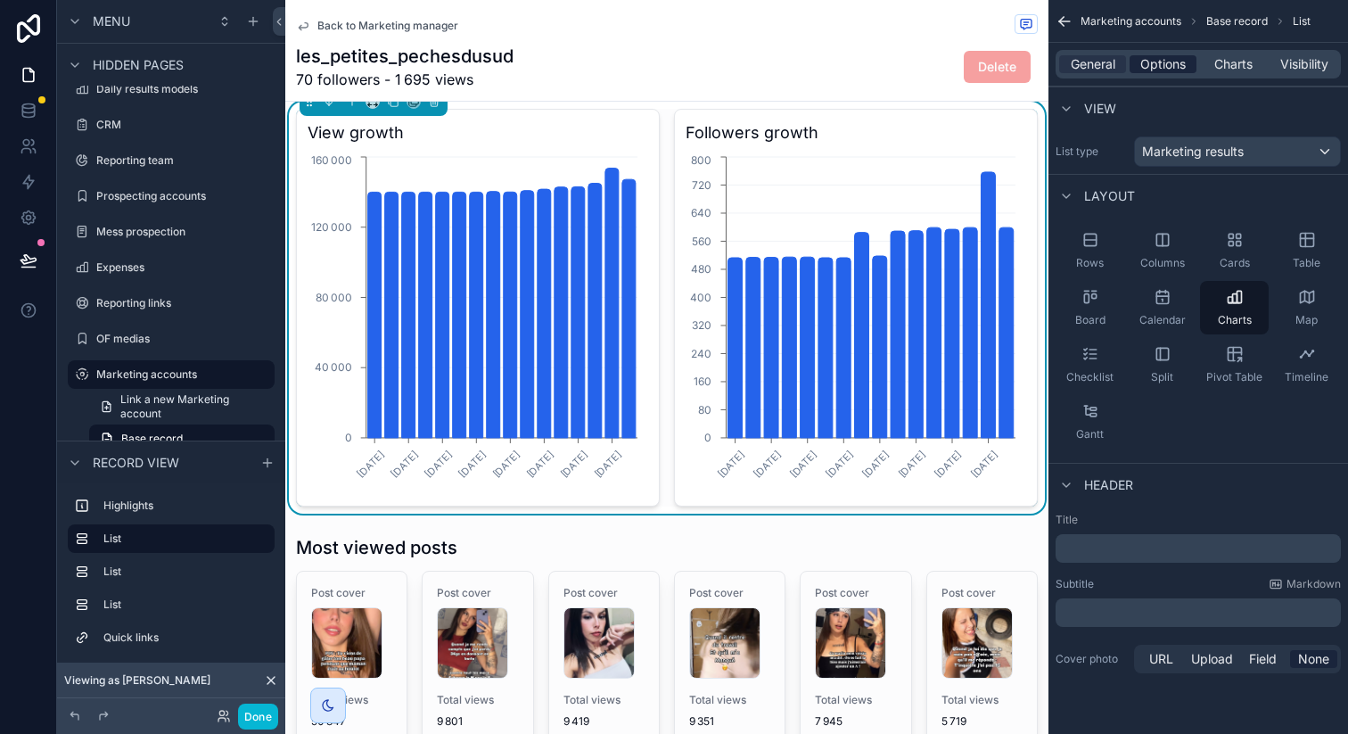
click at [1183, 64] on span "Options" at bounding box center [1162, 64] width 45 height 18
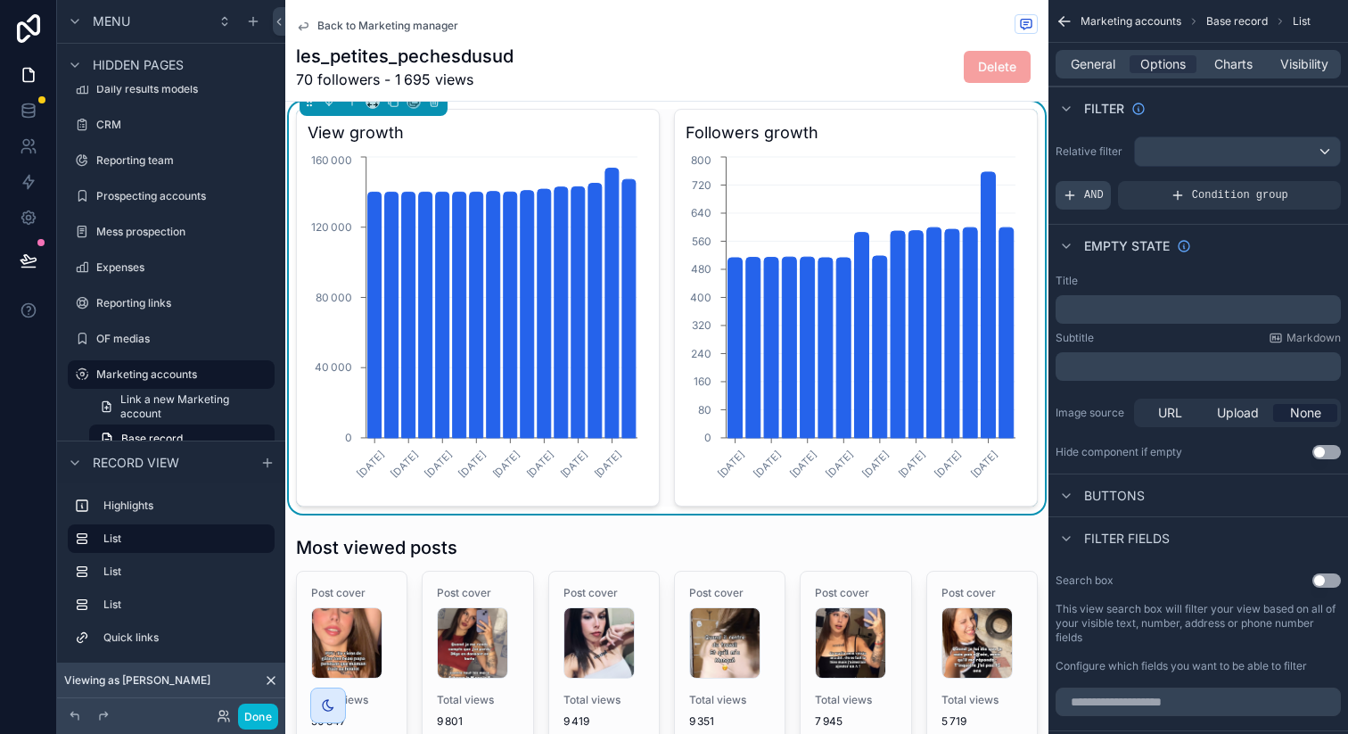
click at [1082, 188] on div "AND" at bounding box center [1082, 195] width 55 height 29
click at [1292, 189] on div "scrollable content" at bounding box center [1296, 182] width 25 height 25
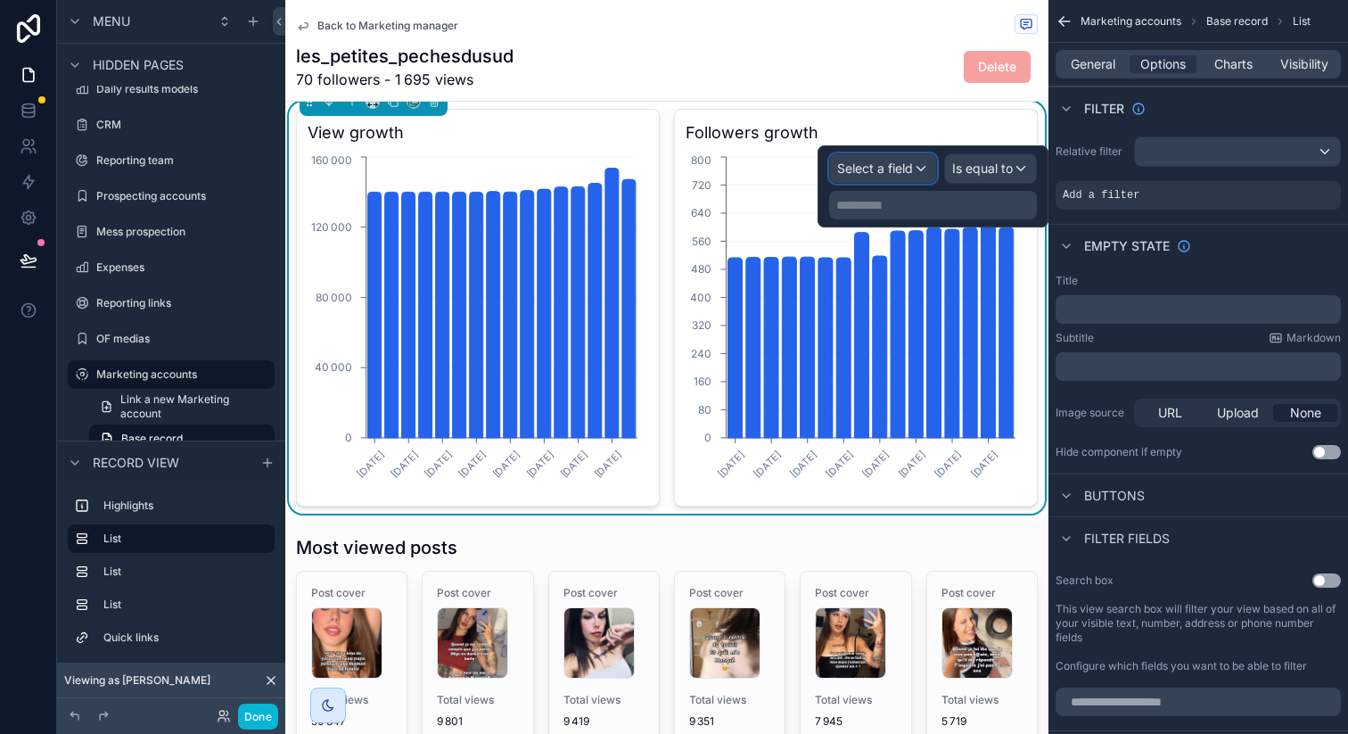
click at [915, 168] on div "Select a field" at bounding box center [883, 168] width 106 height 29
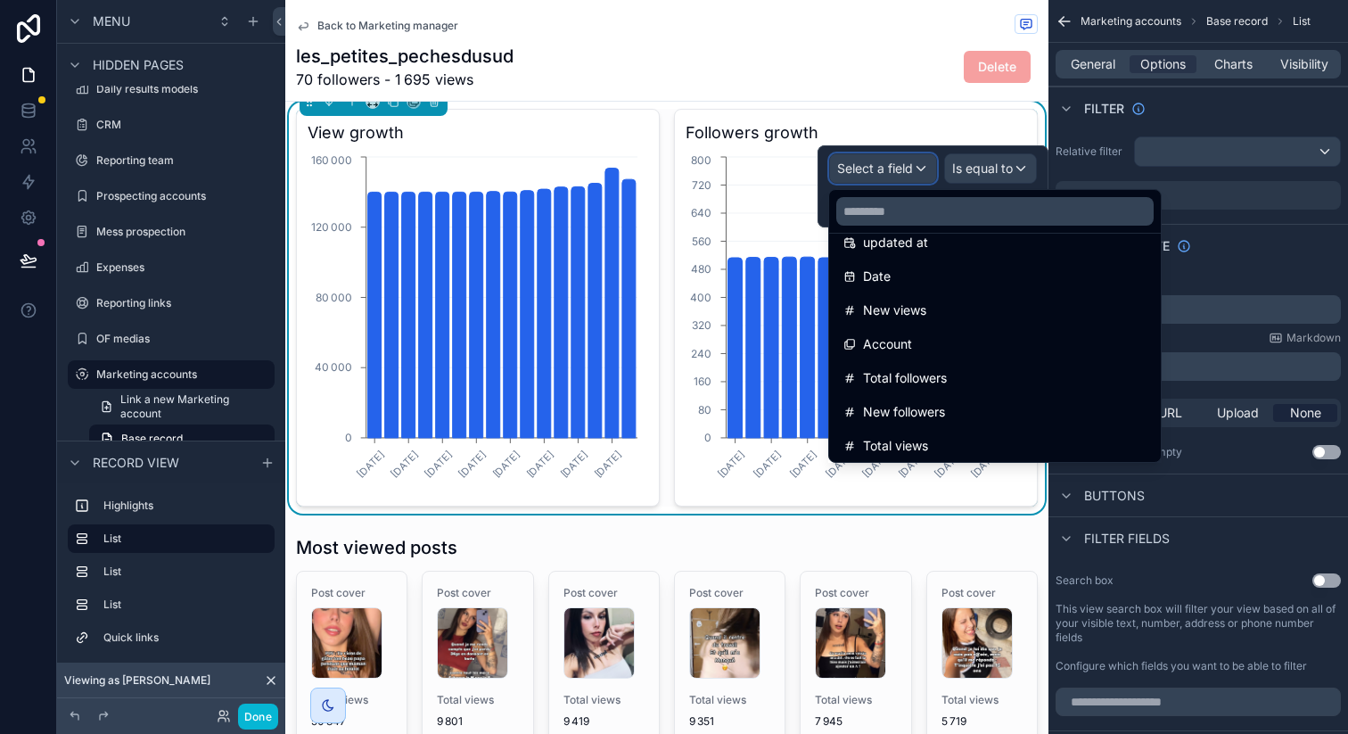
scroll to position [168, 0]
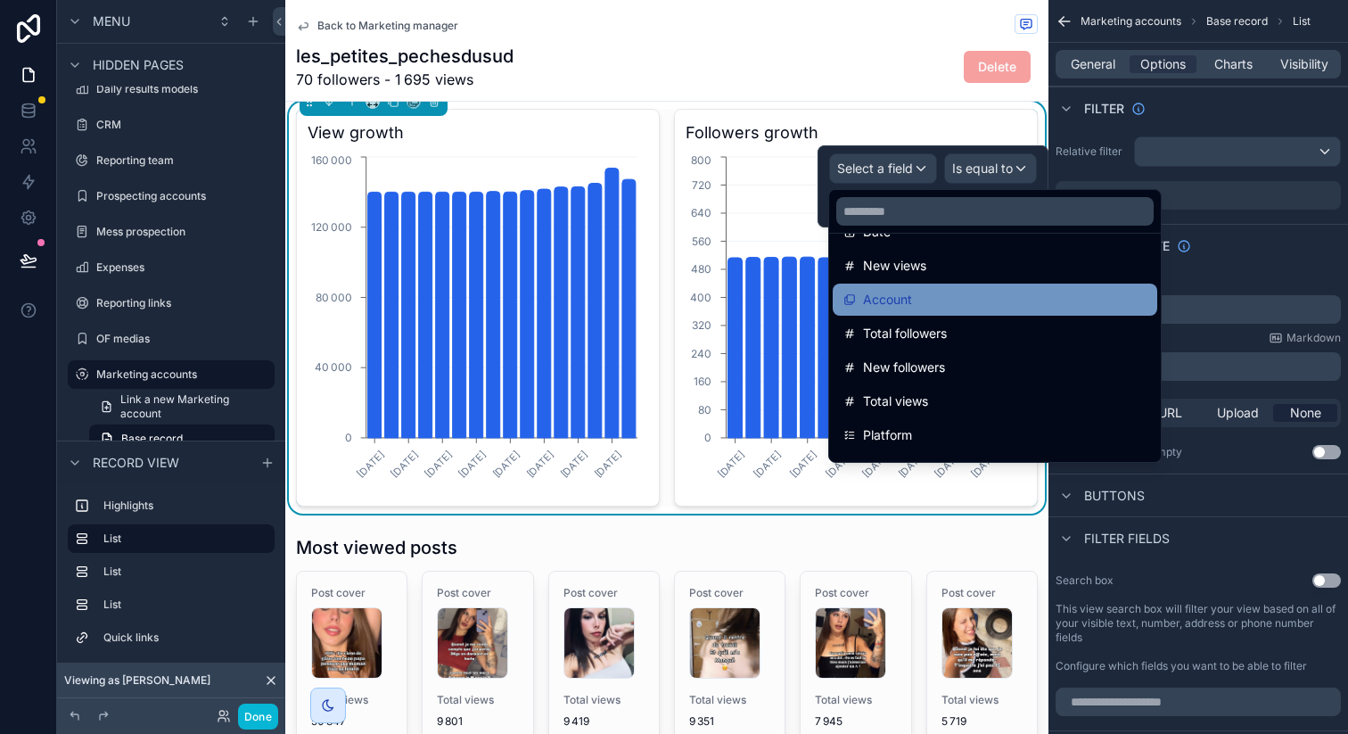
click at [922, 300] on div "Account" at bounding box center [994, 299] width 303 height 21
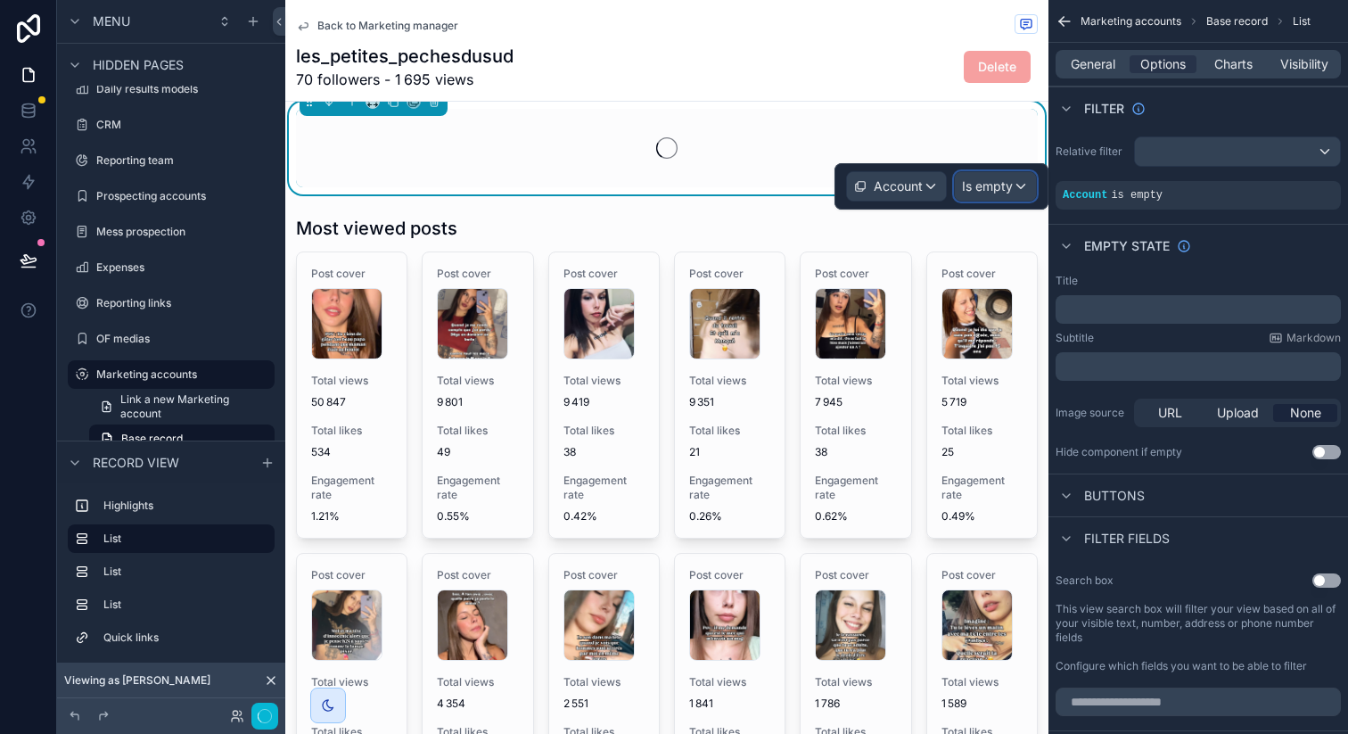
click at [998, 195] on div "Is empty" at bounding box center [995, 186] width 81 height 29
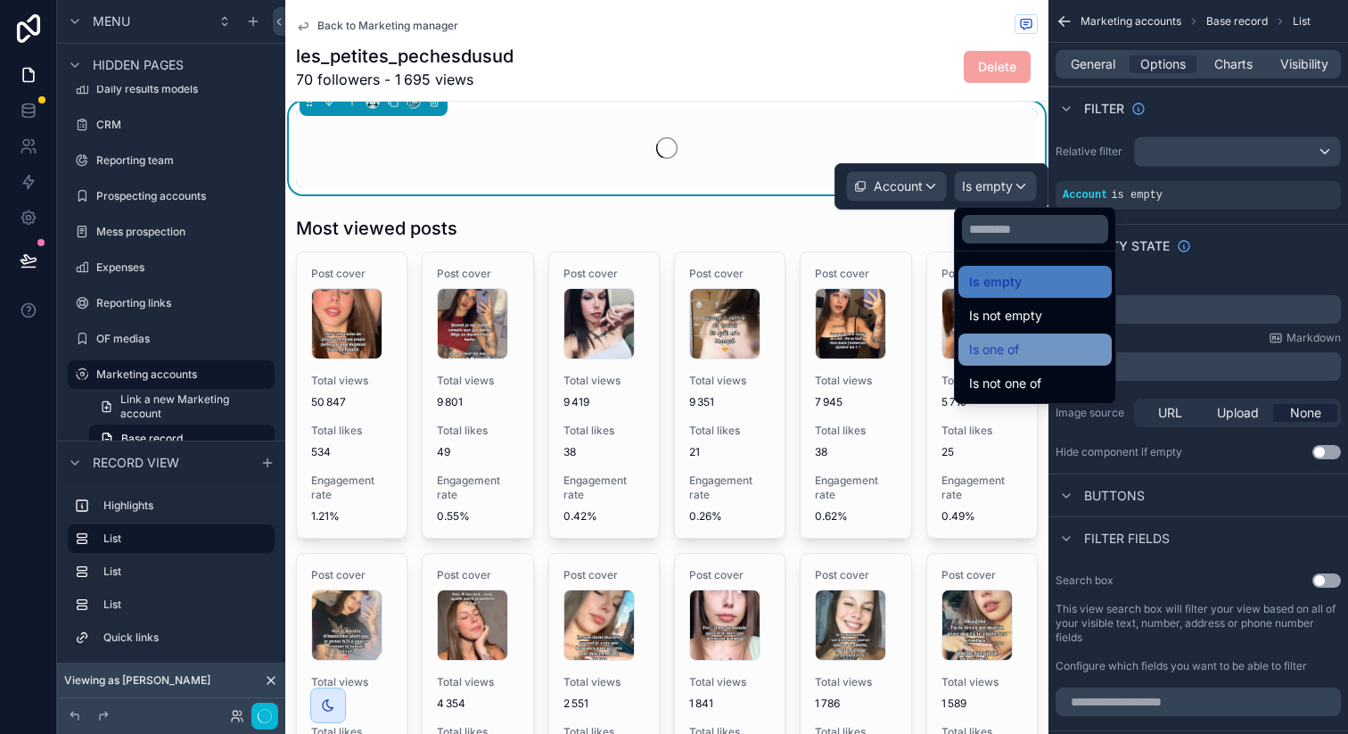
click at [1011, 347] on span "Is one of" at bounding box center [994, 349] width 50 height 21
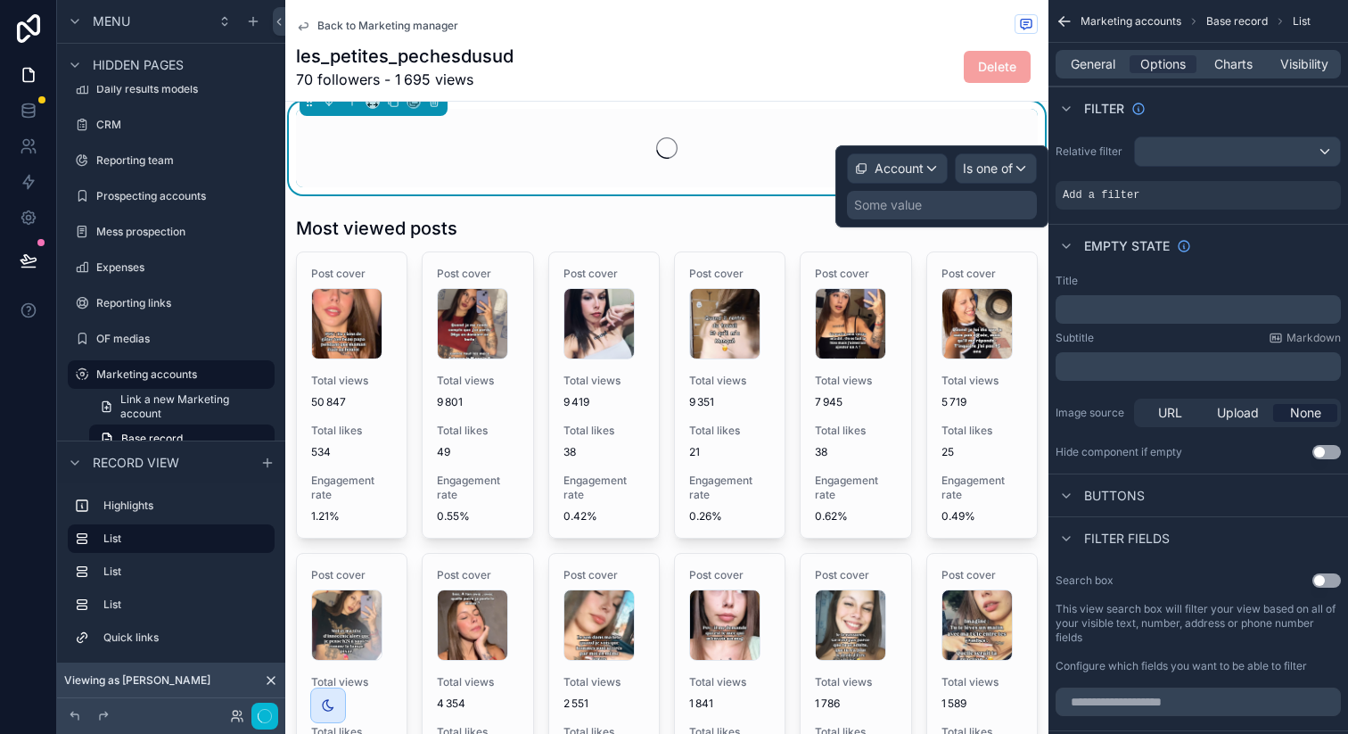
click at [949, 203] on div "Some value" at bounding box center [942, 205] width 190 height 29
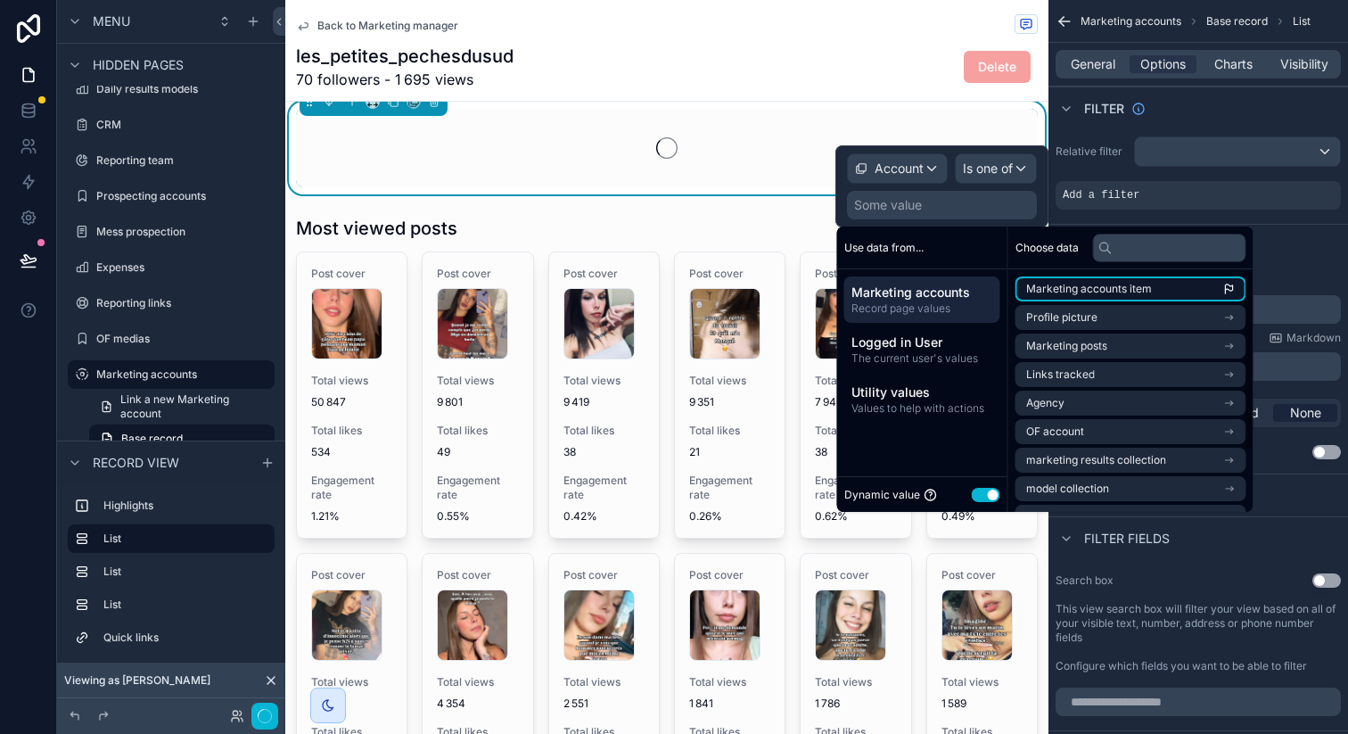
click at [1063, 286] on span "Marketing accounts item" at bounding box center [1089, 289] width 126 height 14
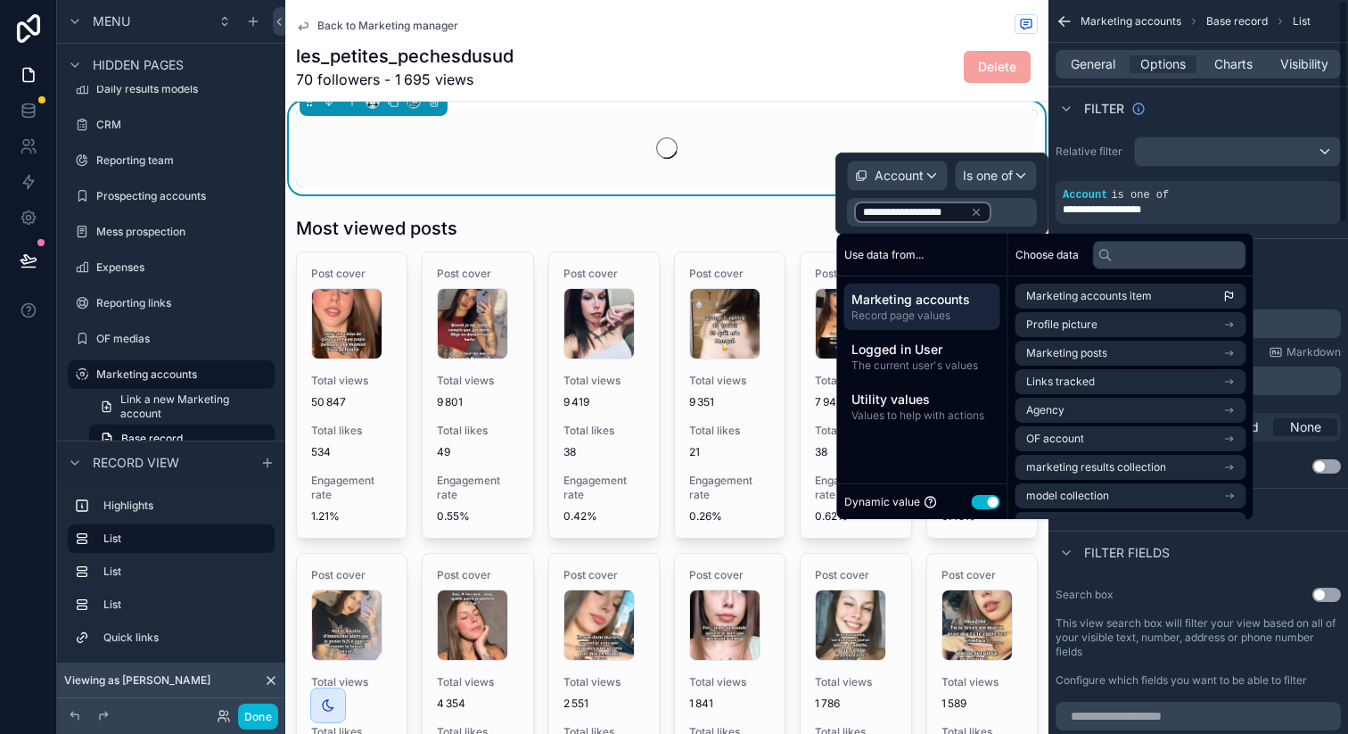
click at [1310, 260] on div "Empty state" at bounding box center [1198, 259] width 300 height 43
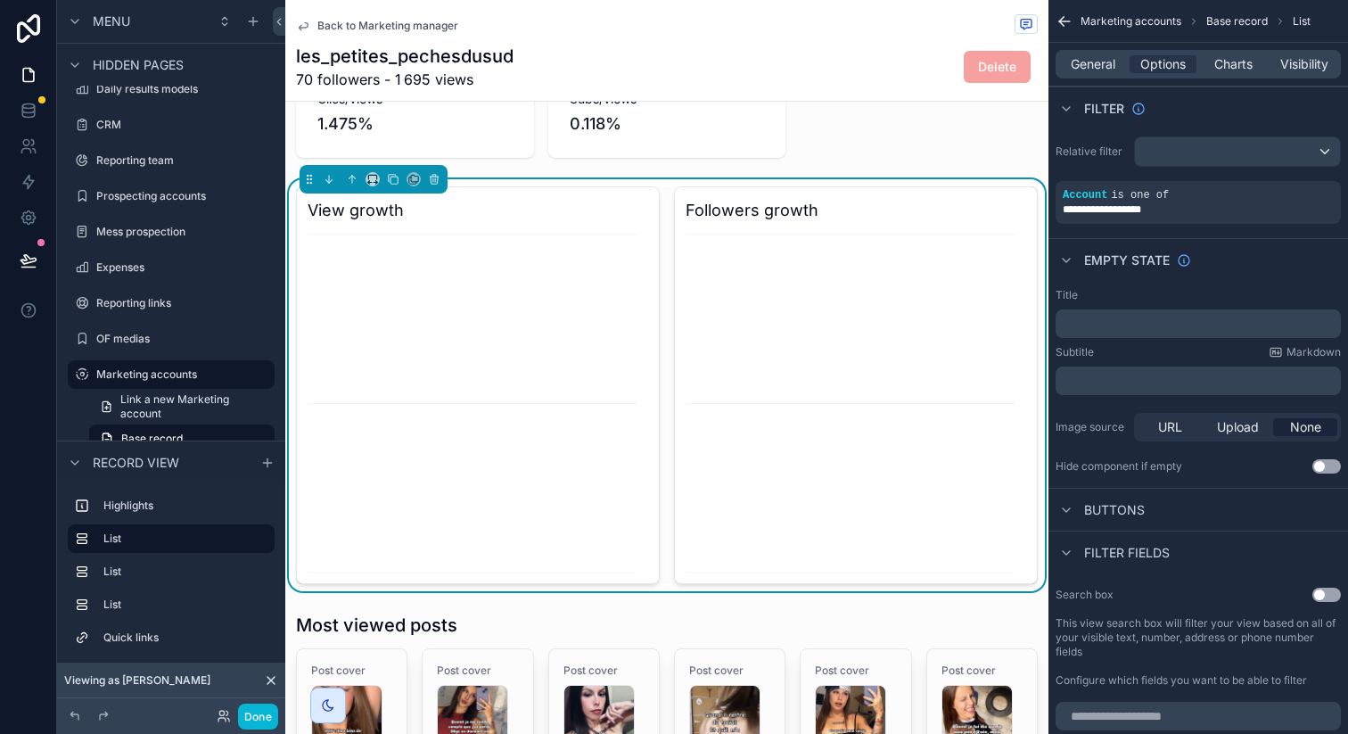
scroll to position [0, 0]
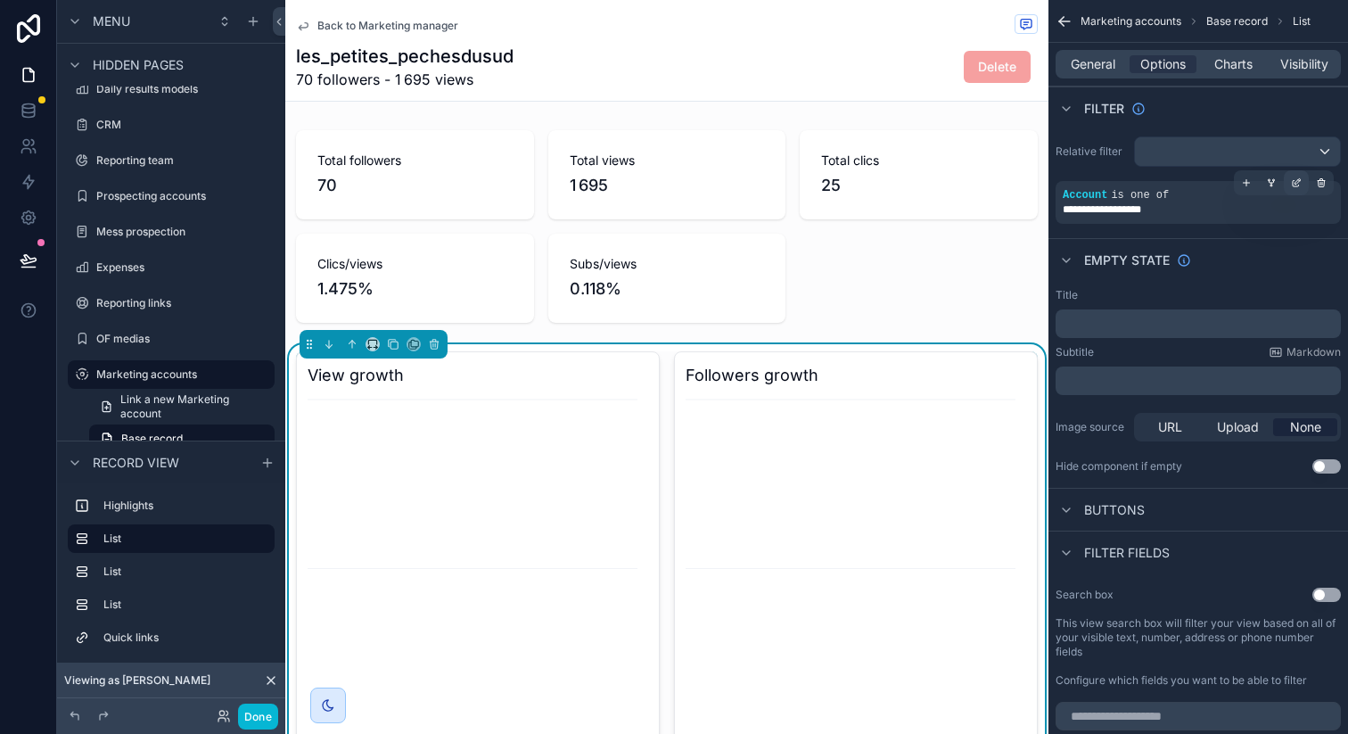
click at [1291, 185] on icon "scrollable content" at bounding box center [1296, 182] width 11 height 11
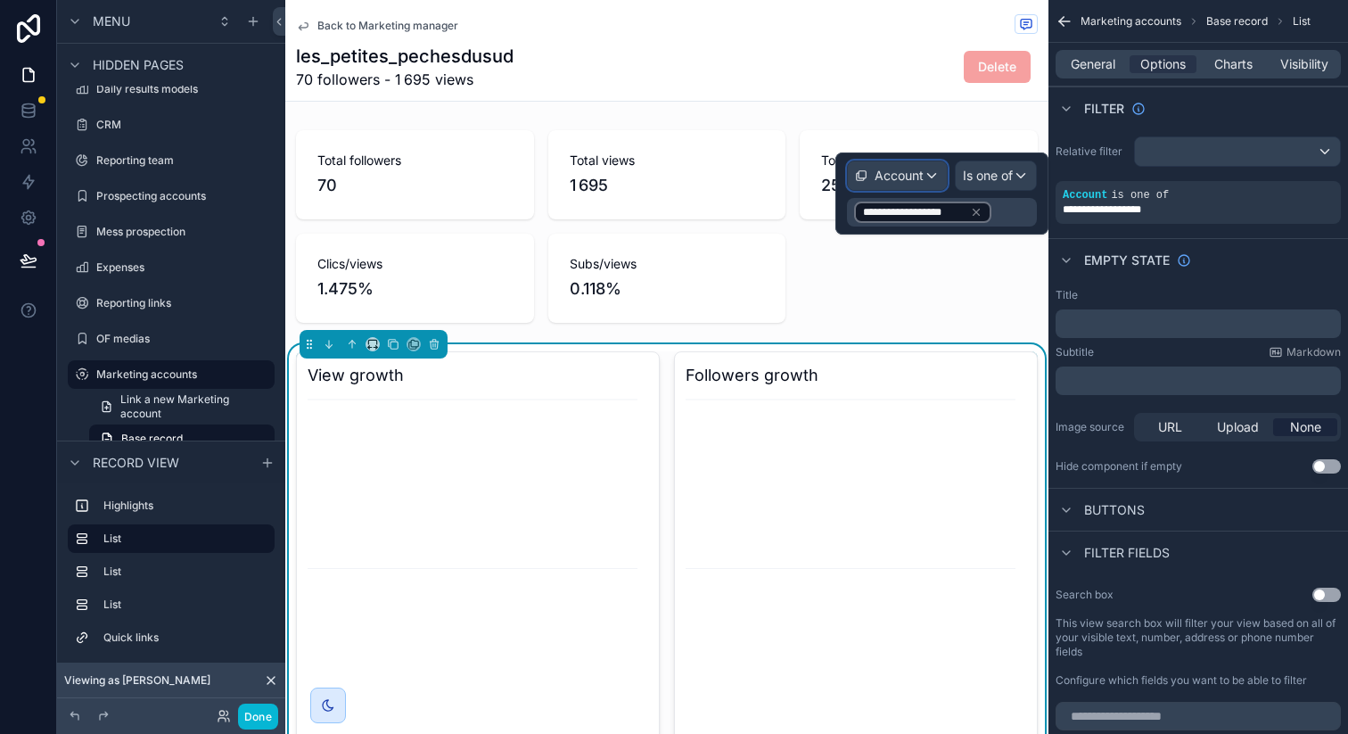
click at [934, 185] on div "Account" at bounding box center [897, 175] width 99 height 29
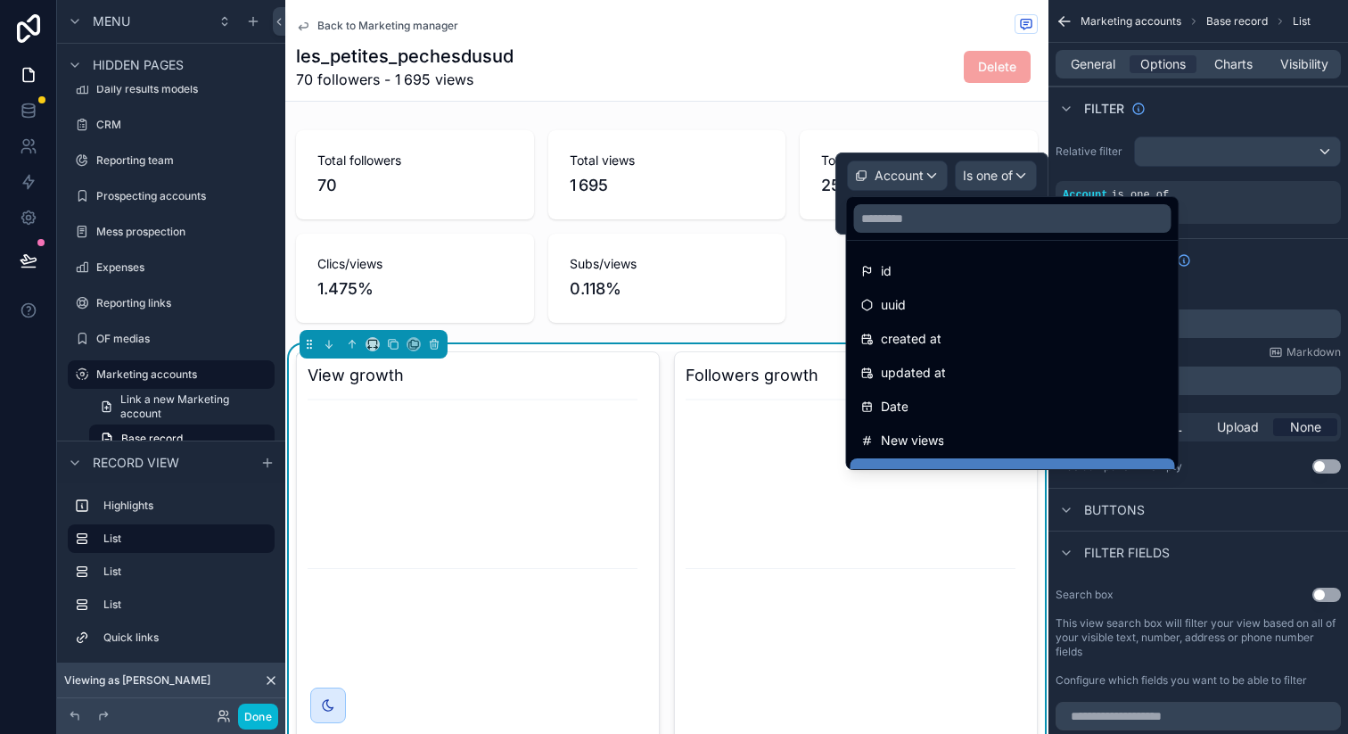
click at [923, 182] on div at bounding box center [941, 193] width 213 height 82
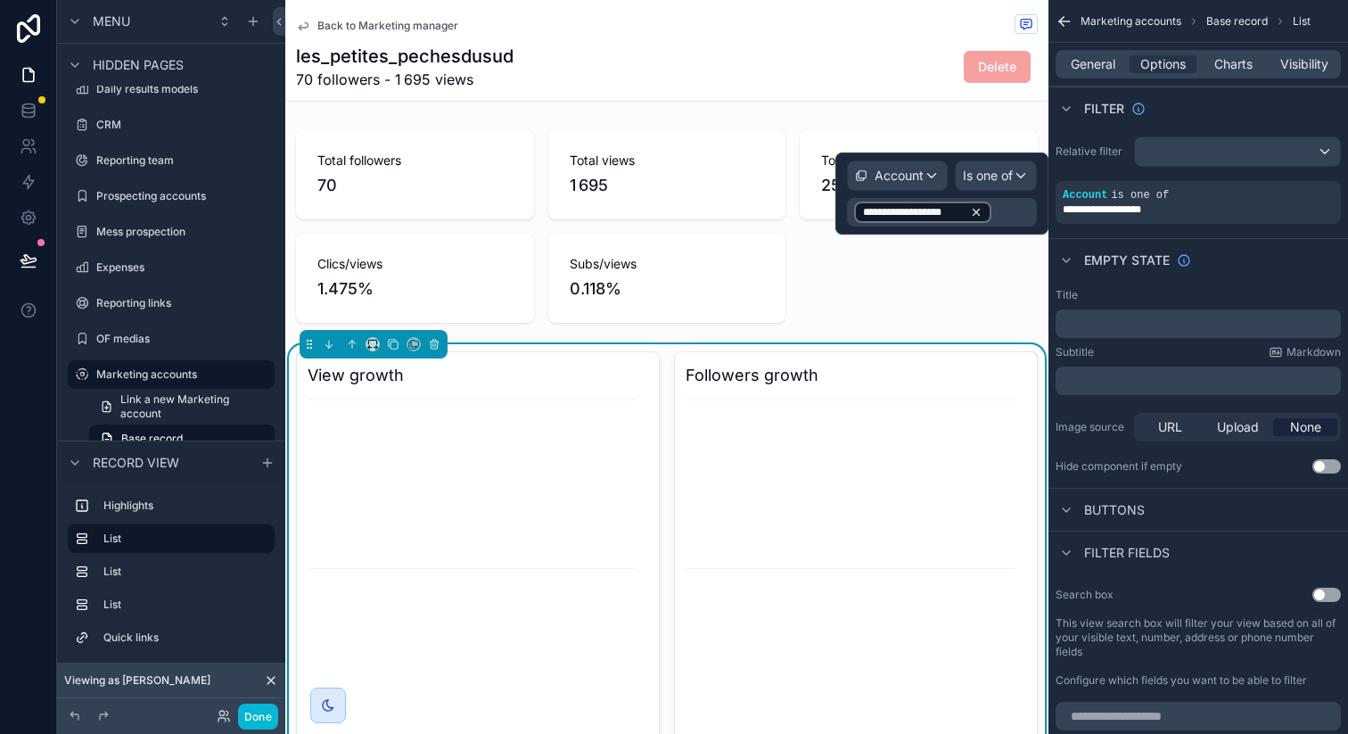
click at [977, 210] on icon at bounding box center [976, 212] width 12 height 12
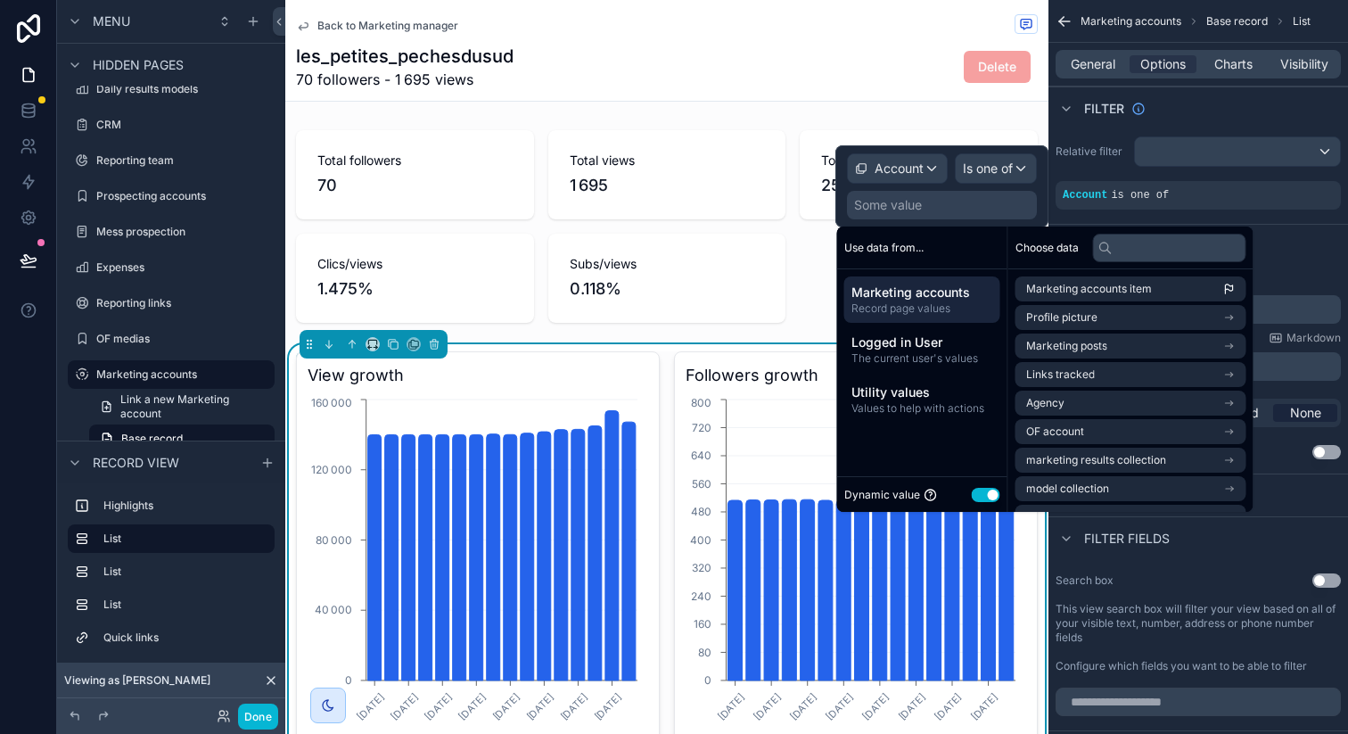
click at [947, 209] on div "Some value" at bounding box center [942, 205] width 190 height 29
click at [1145, 293] on span "Marketing accounts item" at bounding box center [1089, 289] width 126 height 14
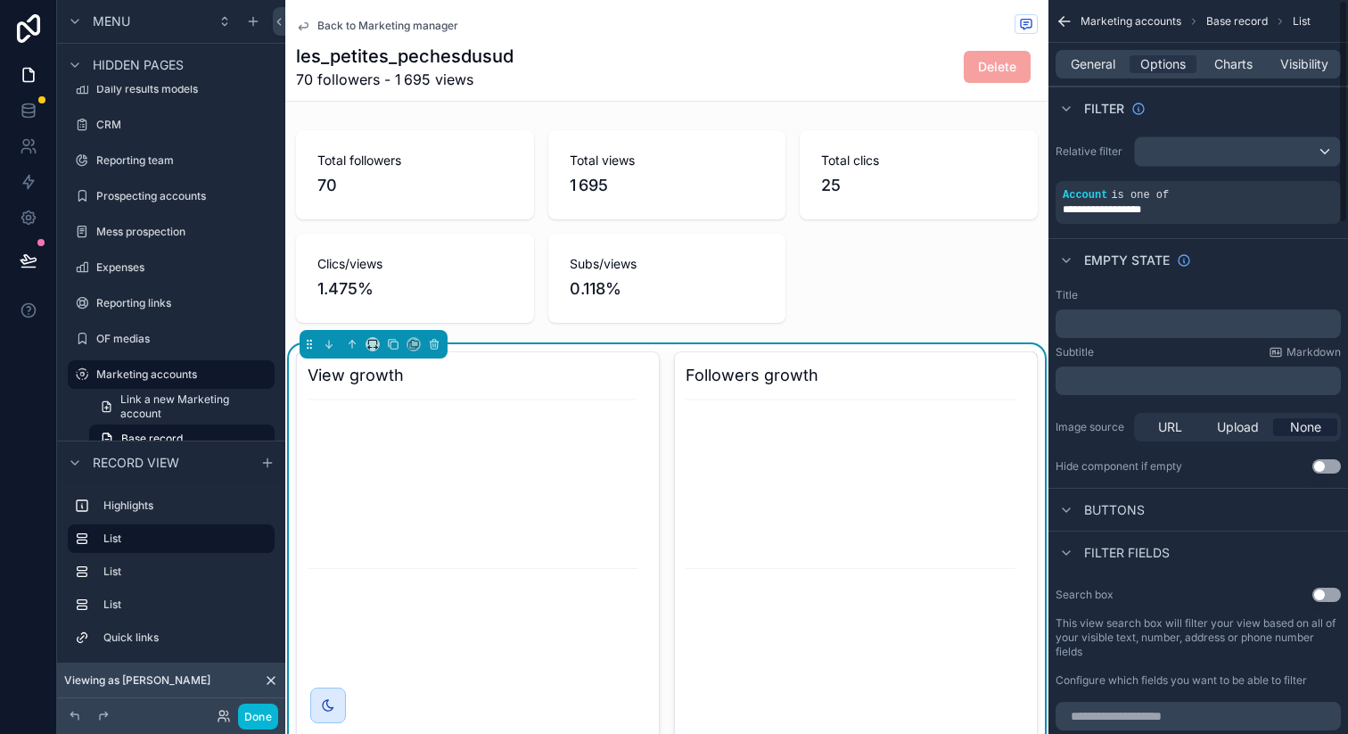
click at [1301, 262] on div "Empty state" at bounding box center [1198, 259] width 300 height 43
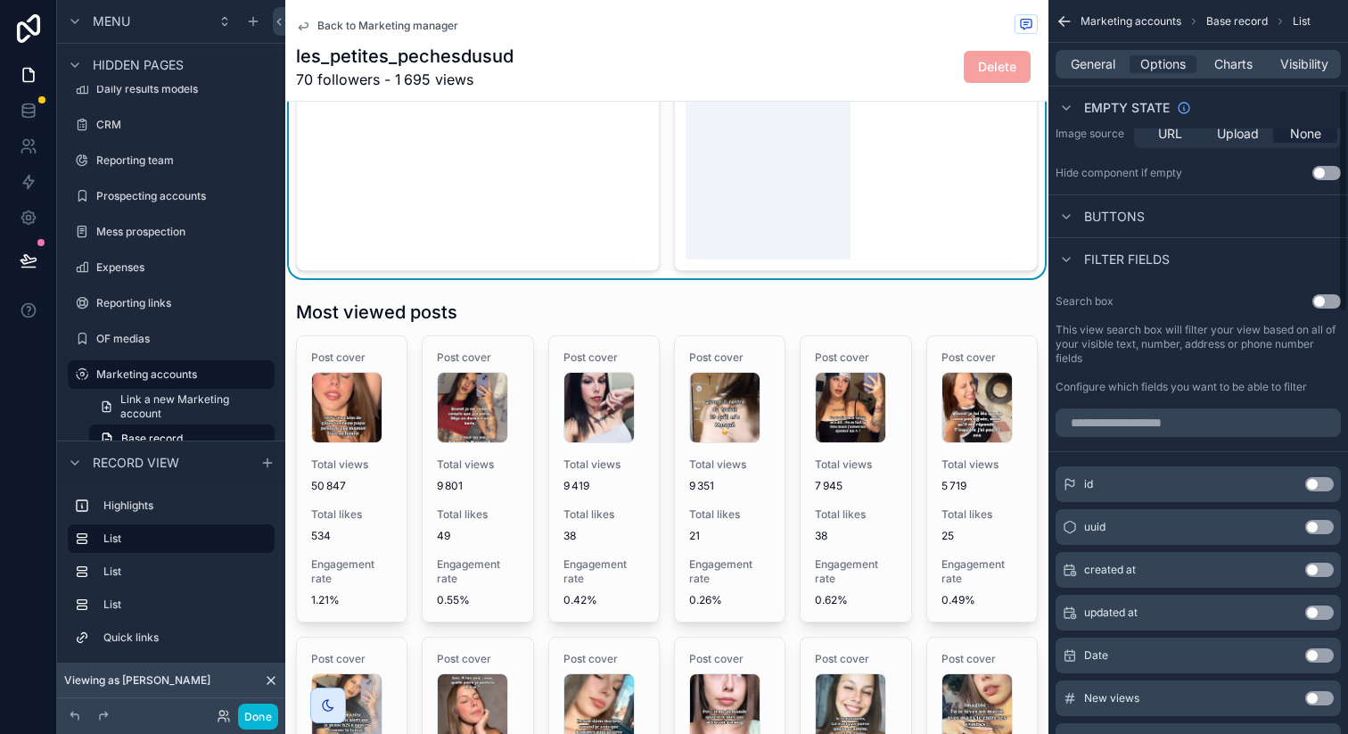
scroll to position [702, 0]
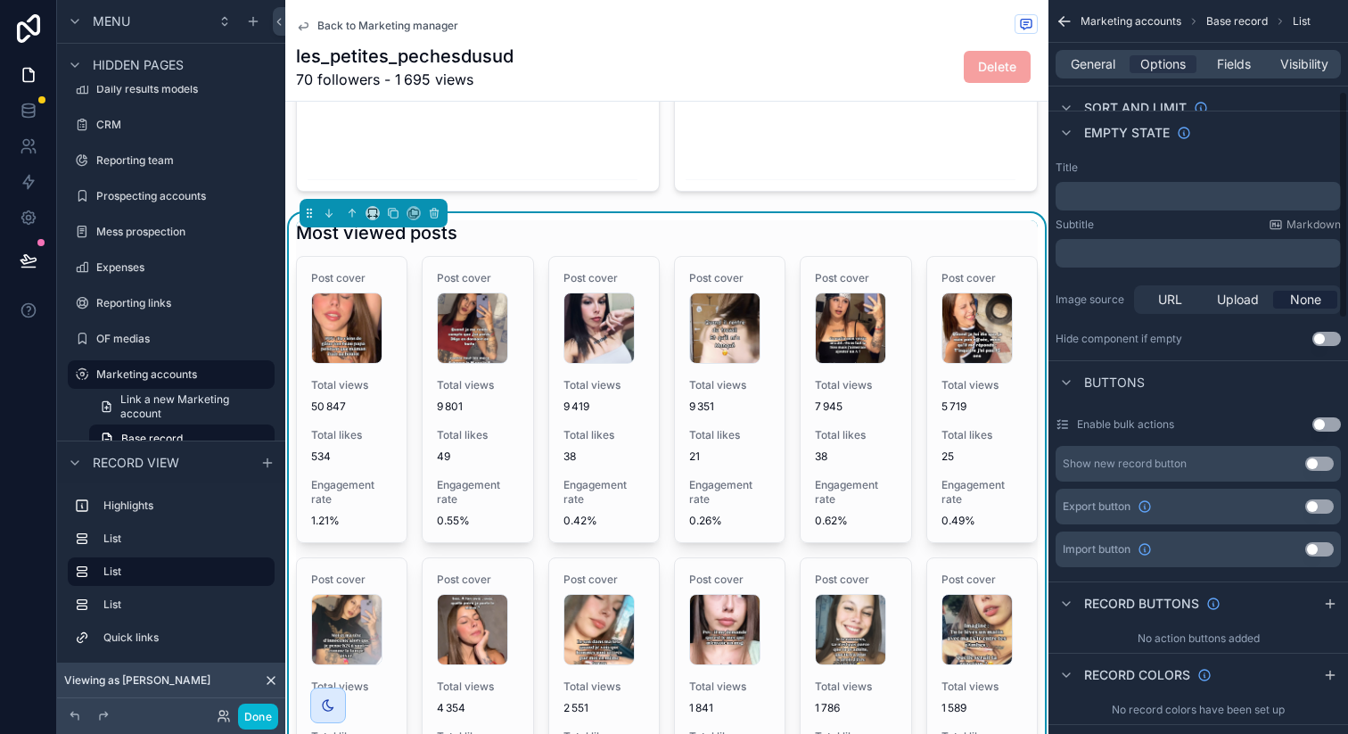
scroll to position [0, 0]
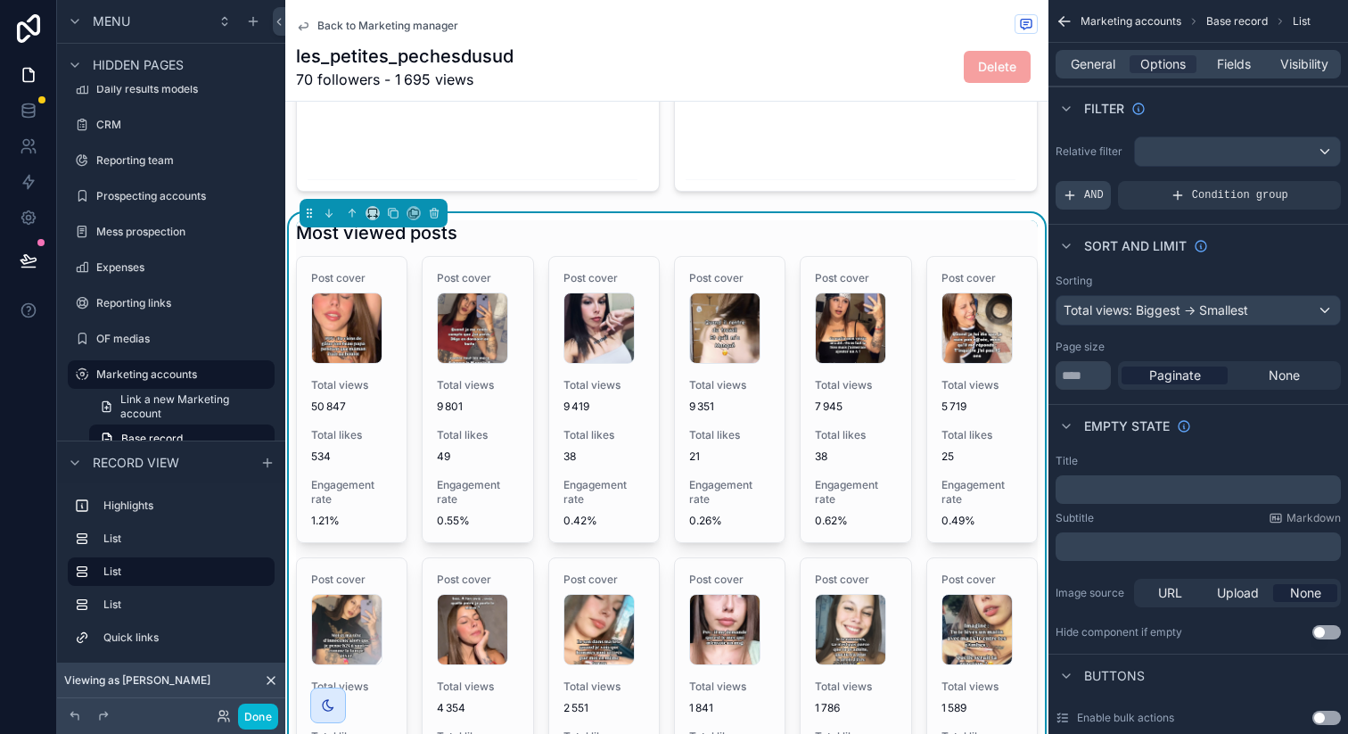
click at [1092, 192] on span "AND" at bounding box center [1094, 195] width 20 height 14
click at [1291, 175] on div "scrollable content" at bounding box center [1296, 182] width 25 height 25
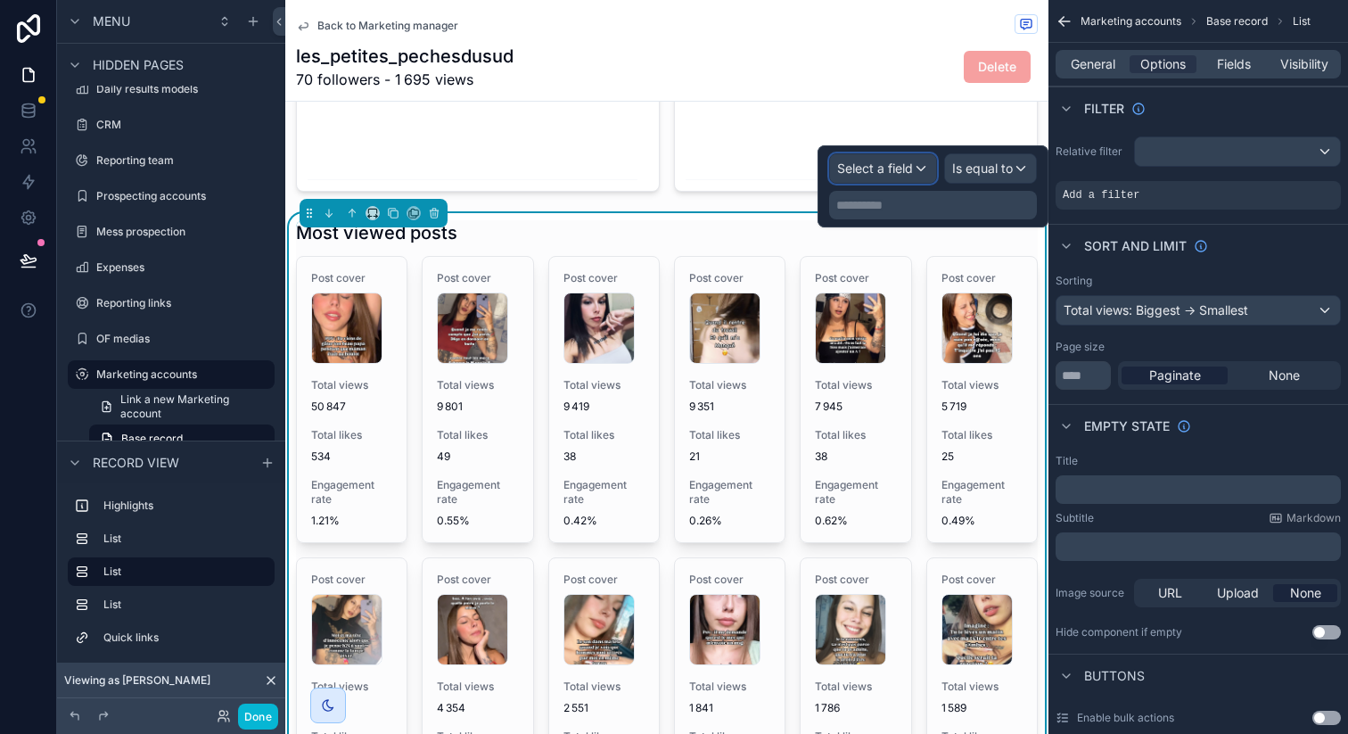
click at [883, 177] on div "Select a field" at bounding box center [883, 168] width 106 height 29
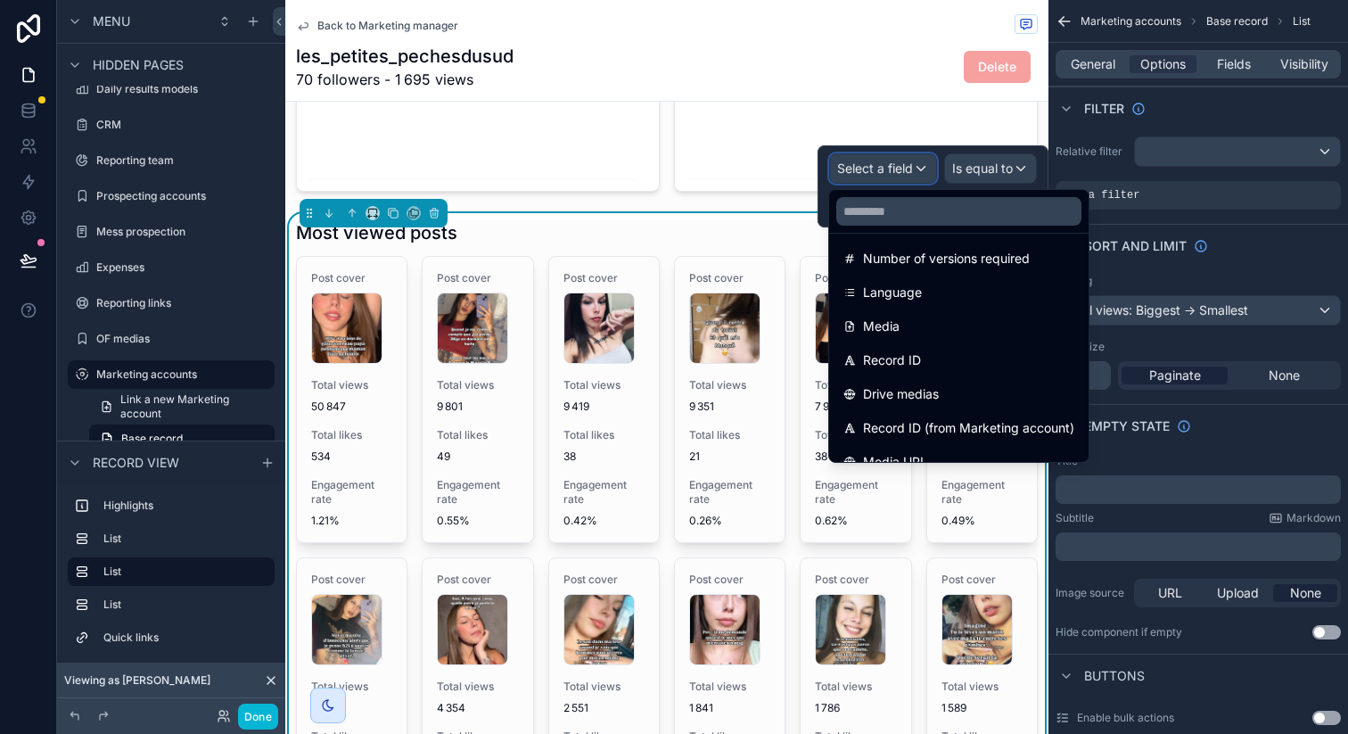
scroll to position [654, 0]
